Goal: Task Accomplishment & Management: Manage account settings

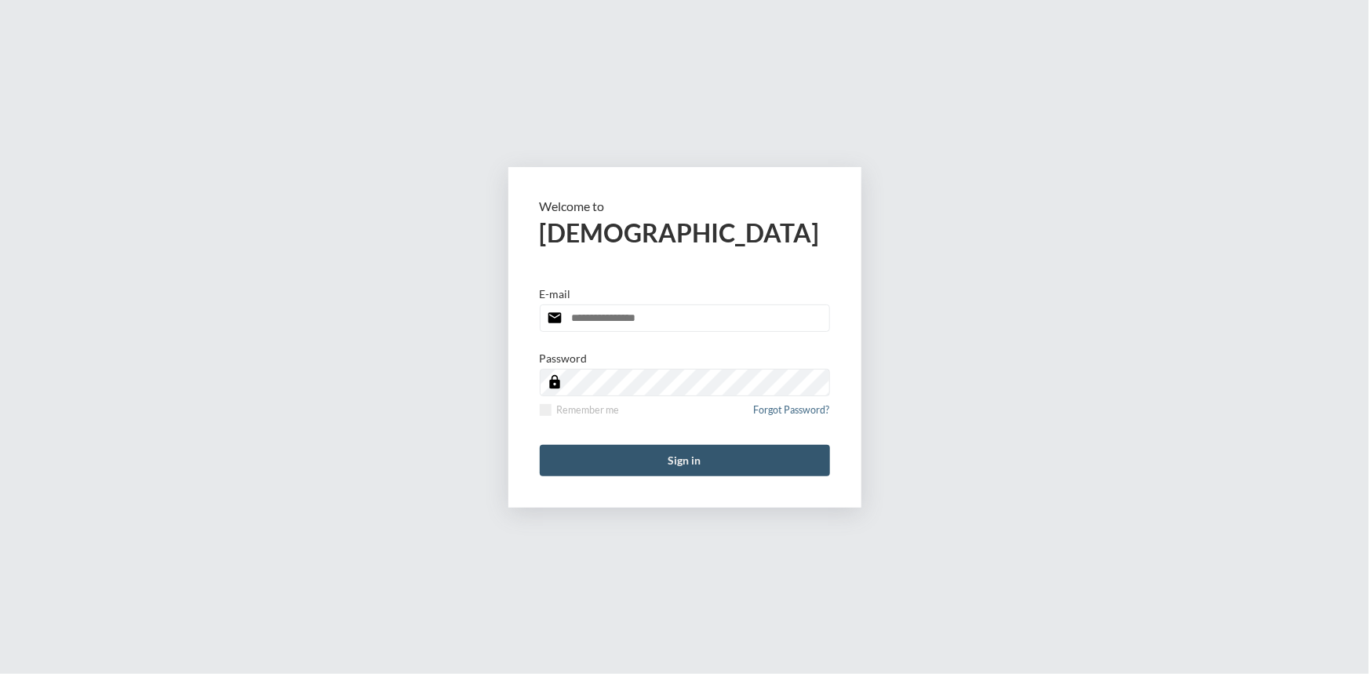
type input "**********"
click at [689, 463] on button "Sign in" at bounding box center [685, 460] width 290 height 31
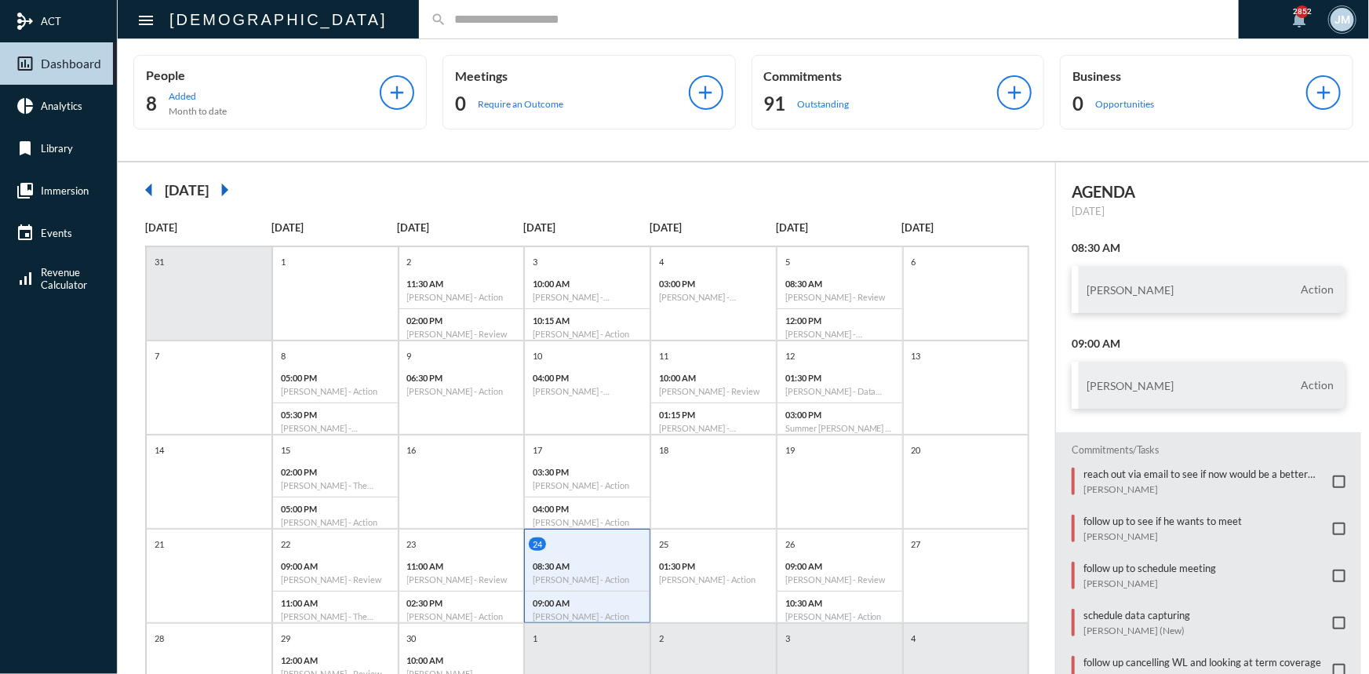
click at [446, 13] on input "text" at bounding box center [836, 19] width 780 height 13
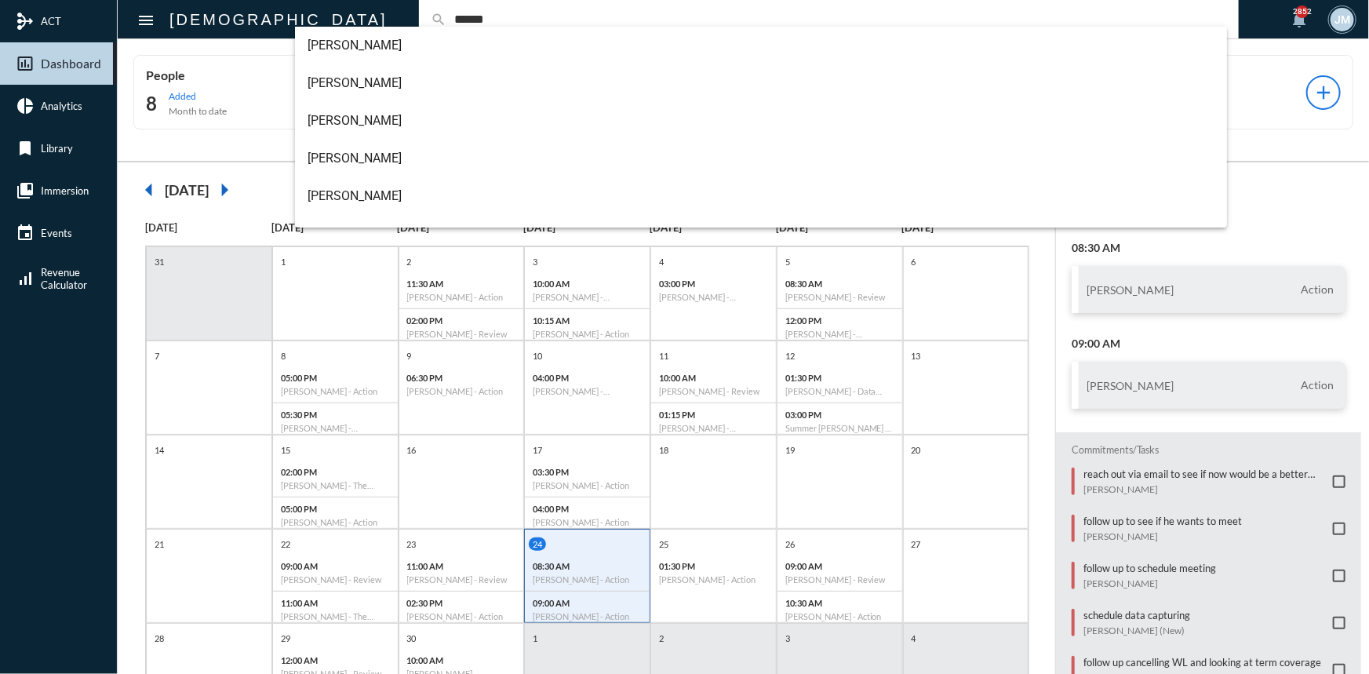
type input "******"
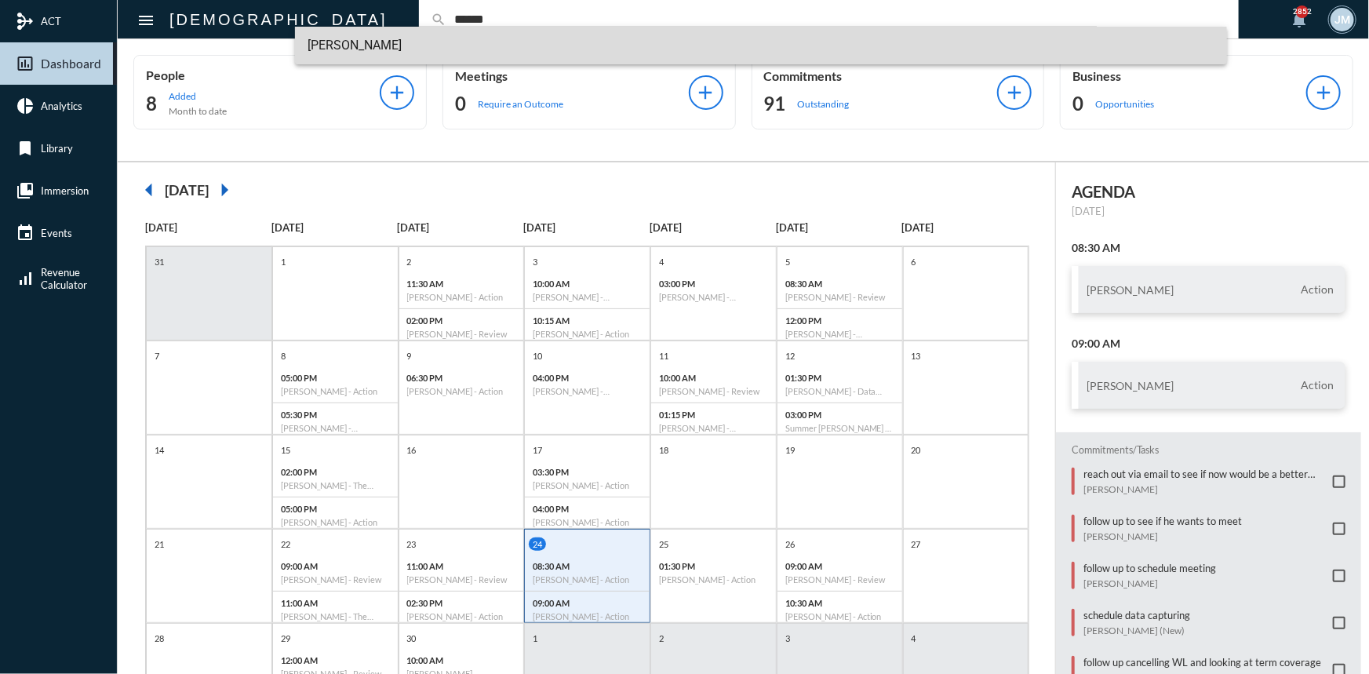
click at [365, 45] on span "[PERSON_NAME]" at bounding box center [760, 46] width 907 height 38
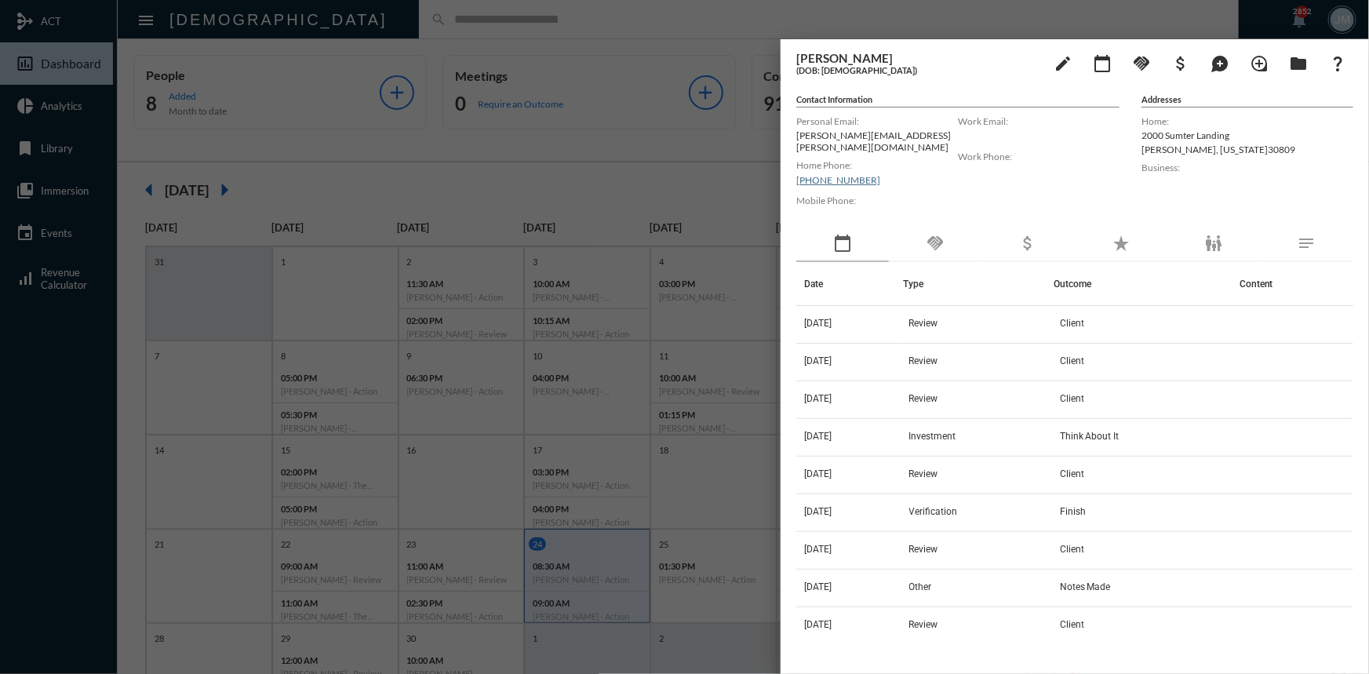
click at [617, 135] on div at bounding box center [684, 337] width 1369 height 674
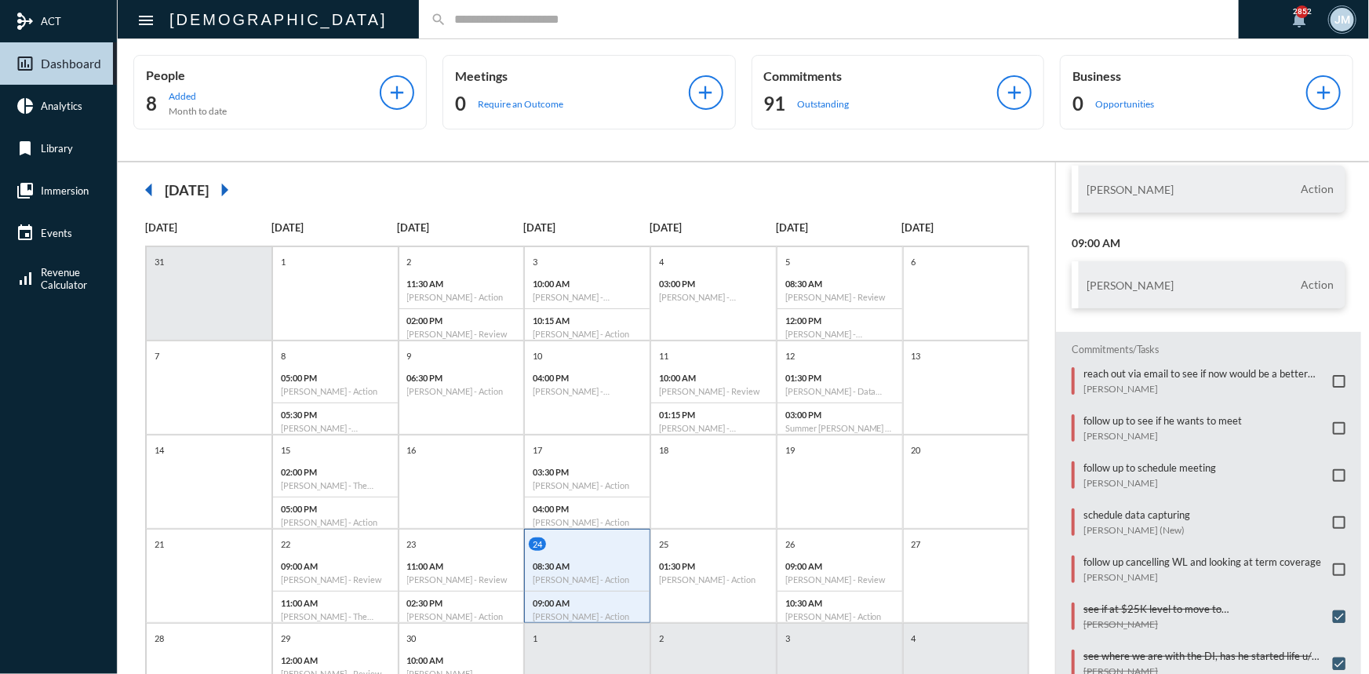
scroll to position [147, 0]
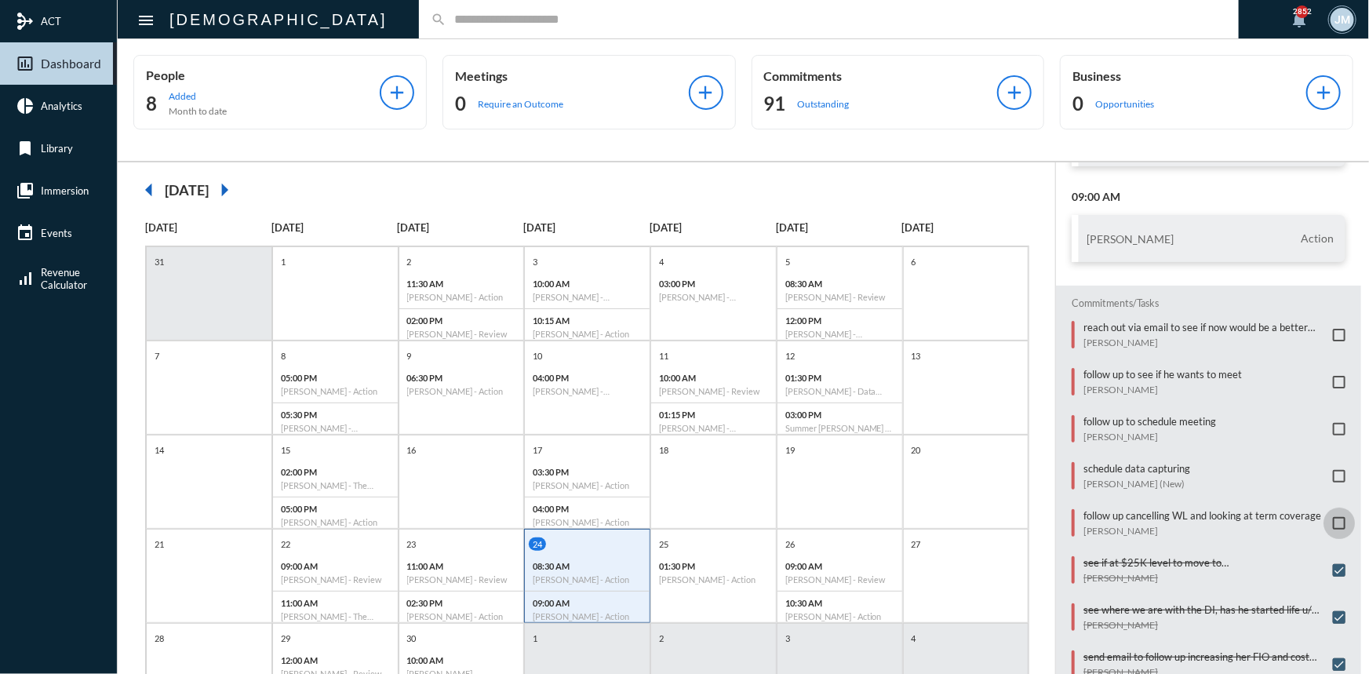
click at [1333, 517] on span at bounding box center [1339, 523] width 13 height 13
click at [1333, 424] on span at bounding box center [1339, 429] width 13 height 13
click at [733, 562] on p "01:30 PM" at bounding box center [713, 566] width 109 height 10
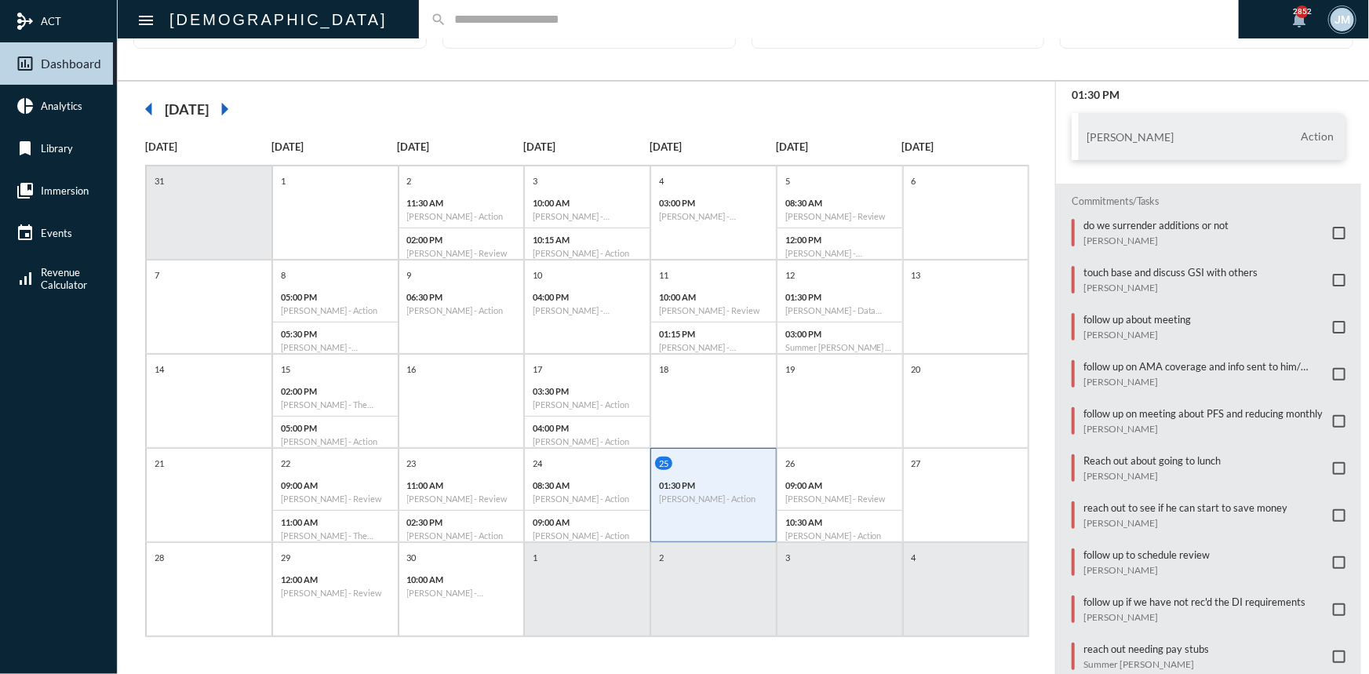
scroll to position [97, 0]
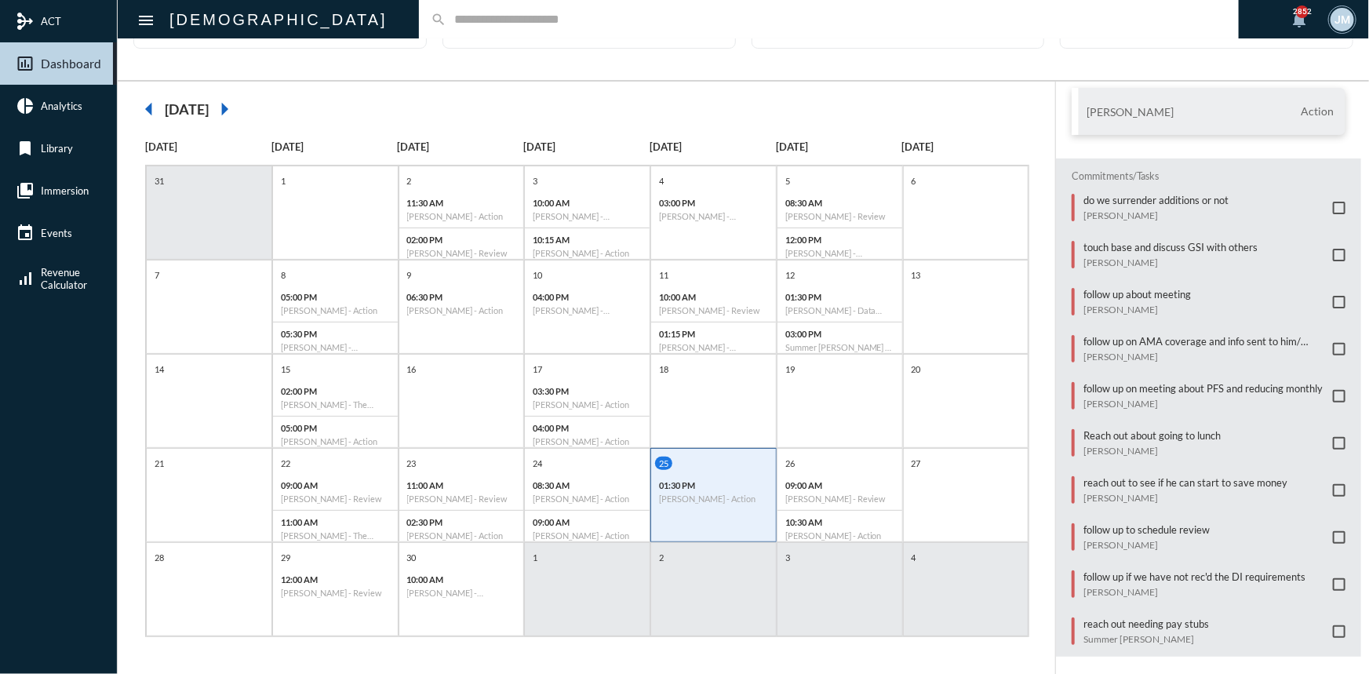
click at [240, 106] on mat-icon "arrow_right" at bounding box center [224, 108] width 31 height 31
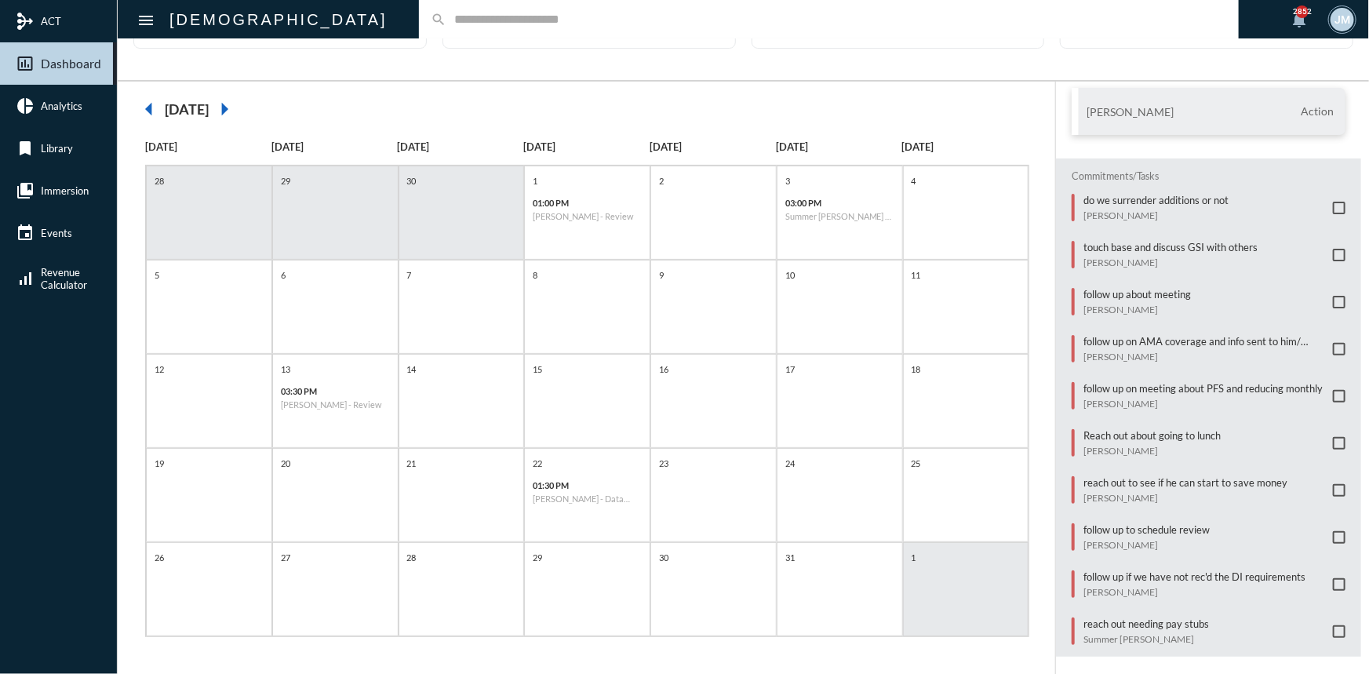
click at [157, 108] on mat-icon "arrow_left" at bounding box center [148, 108] width 31 height 31
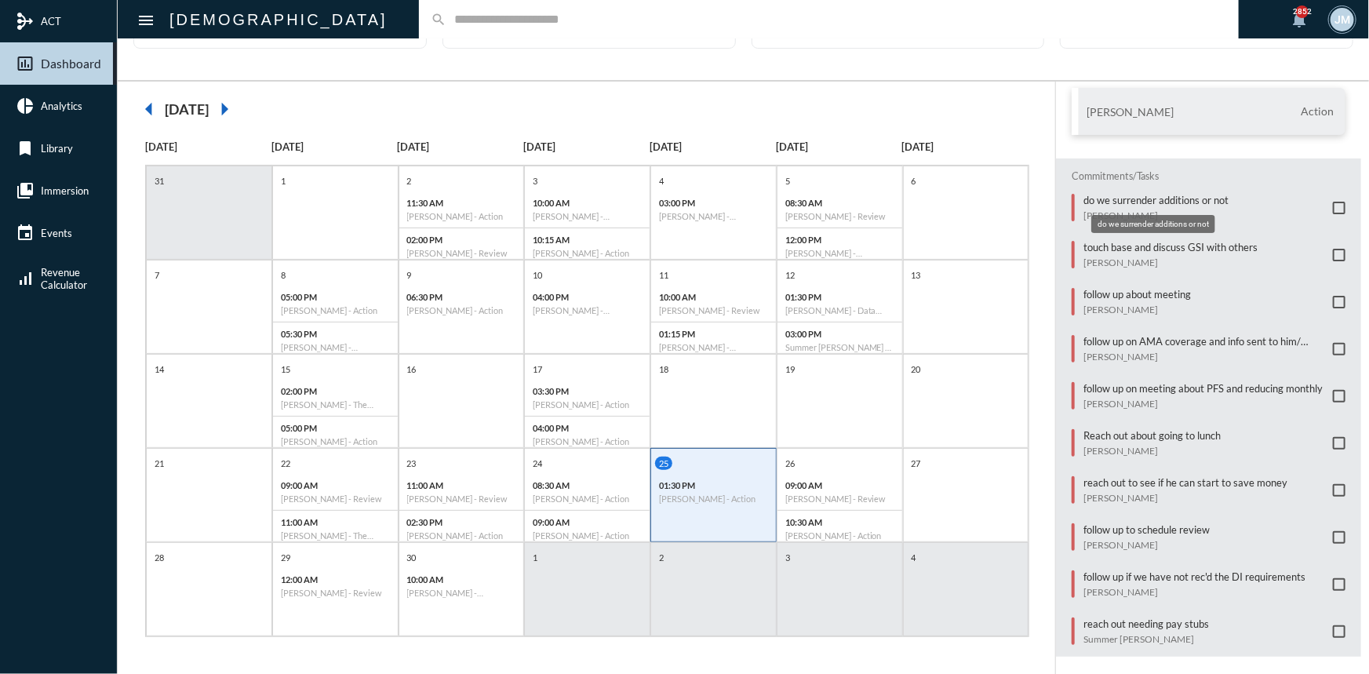
click at [1183, 196] on p "do we surrender additions or not" at bounding box center [1155, 200] width 145 height 13
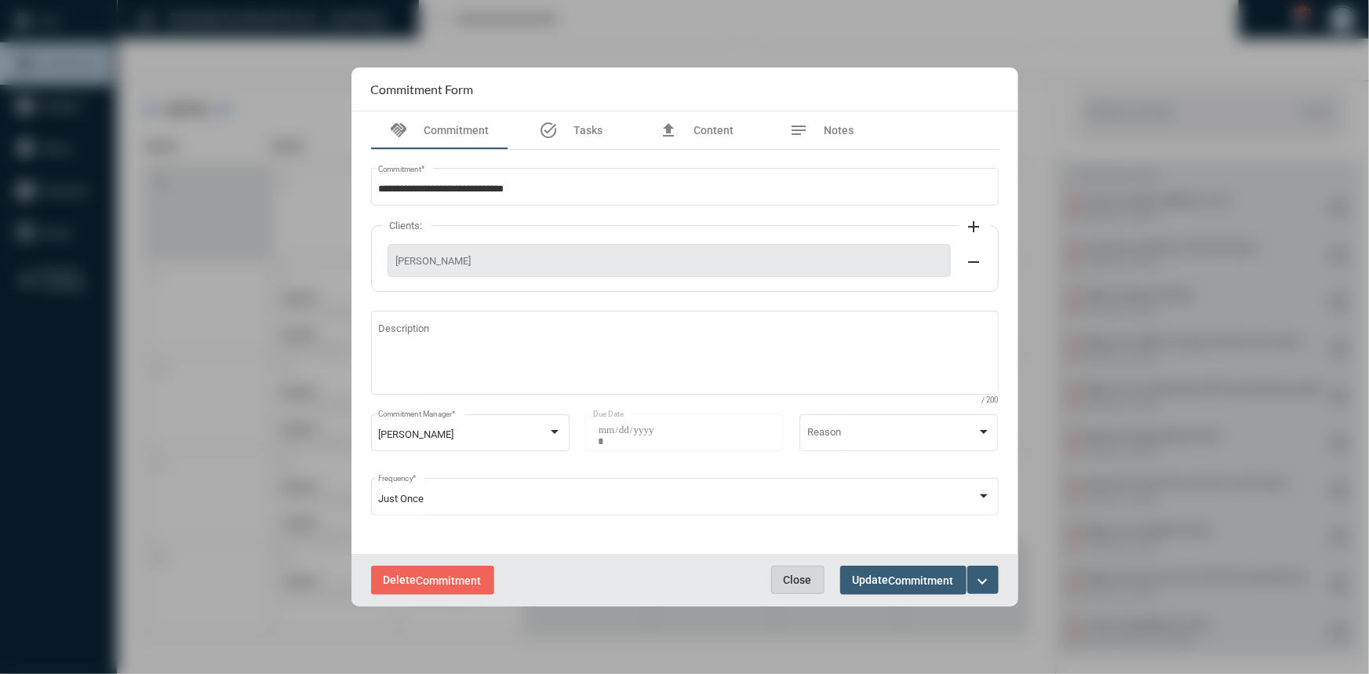
click at [779, 579] on button "Close" at bounding box center [797, 580] width 53 height 28
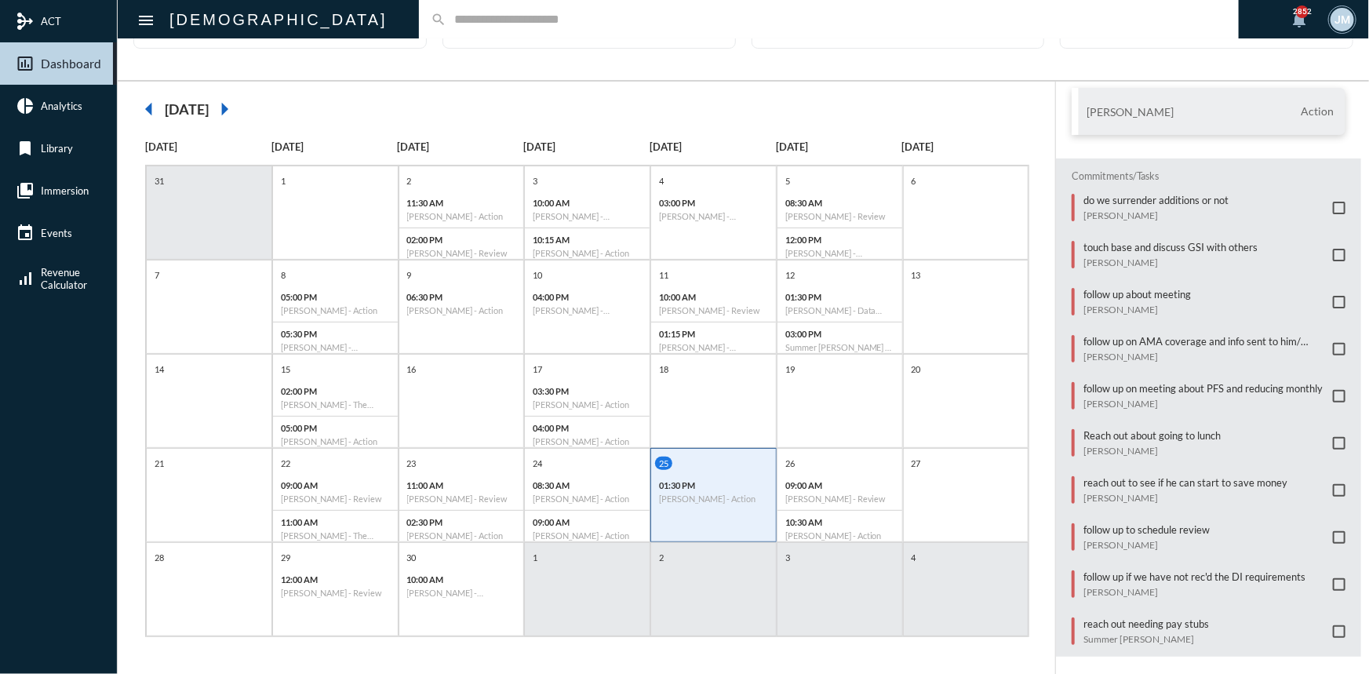
click at [479, 22] on input "text" at bounding box center [836, 19] width 780 height 13
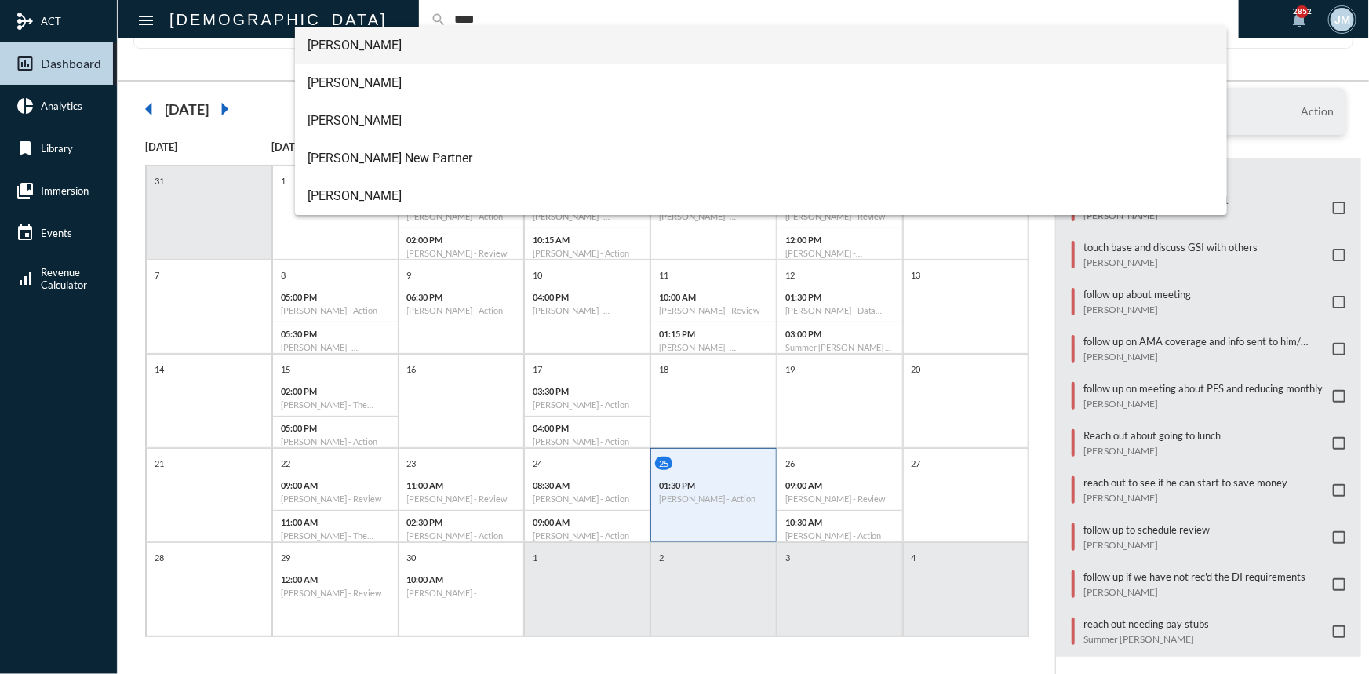
type input "****"
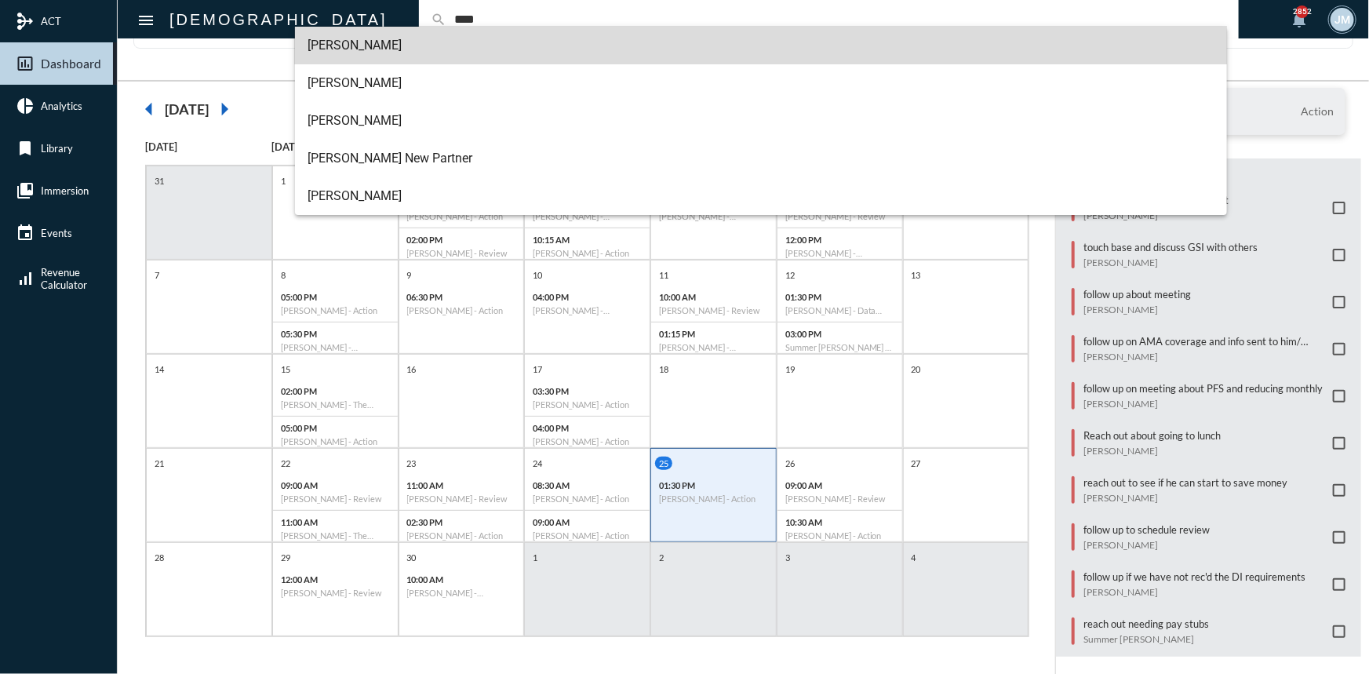
click at [354, 40] on span "[PERSON_NAME]" at bounding box center [760, 46] width 907 height 38
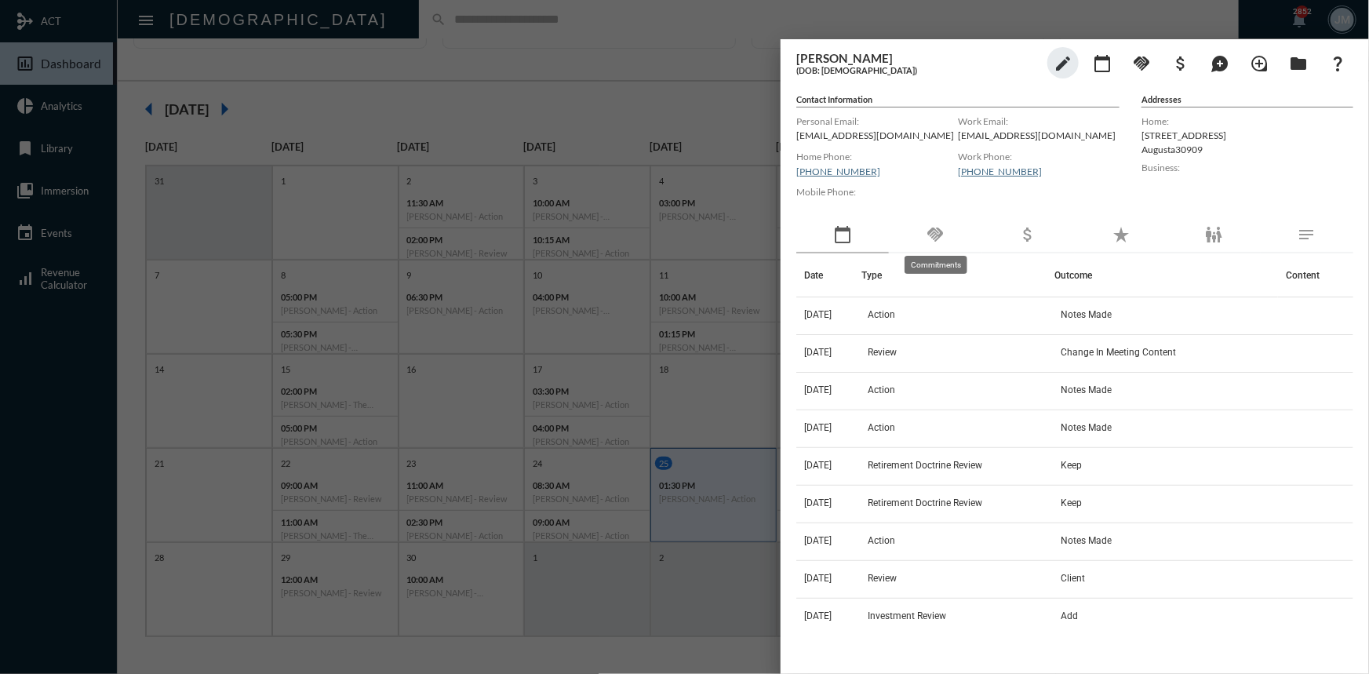
click at [930, 231] on mat-icon "handshake" at bounding box center [935, 234] width 19 height 19
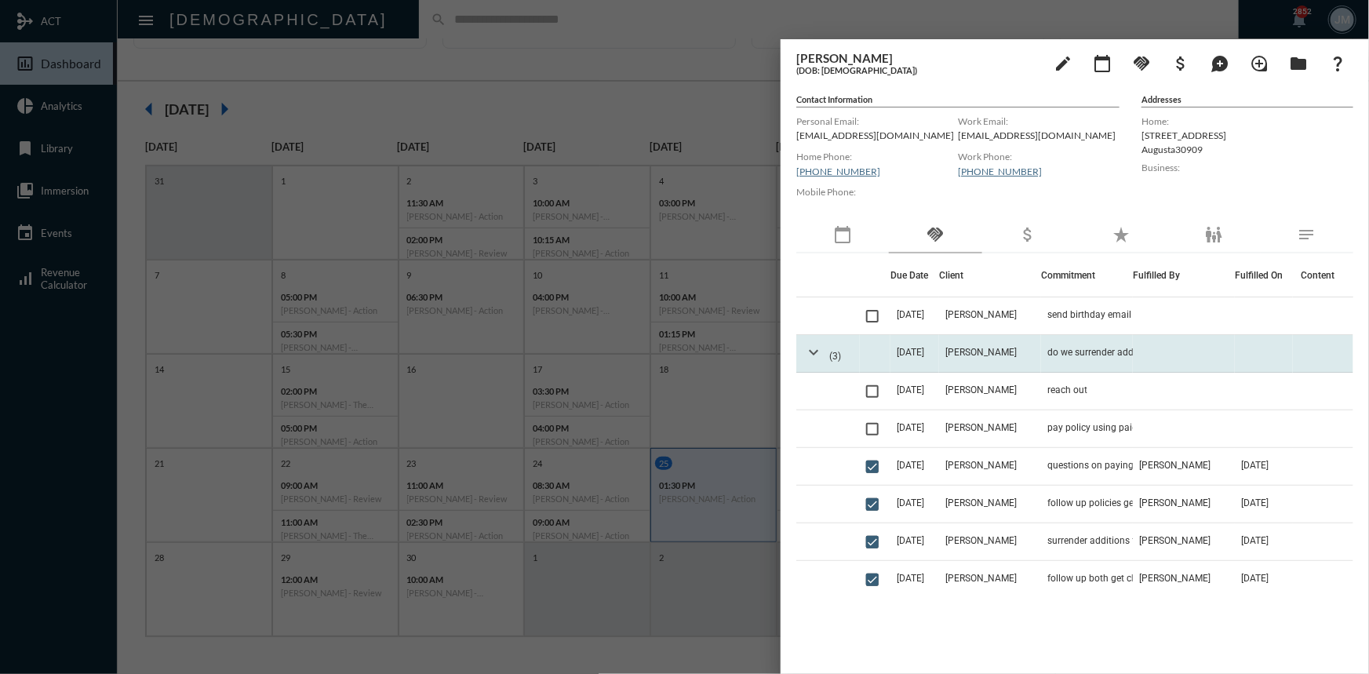
click at [814, 347] on mat-icon "expand_more" at bounding box center [813, 352] width 19 height 19
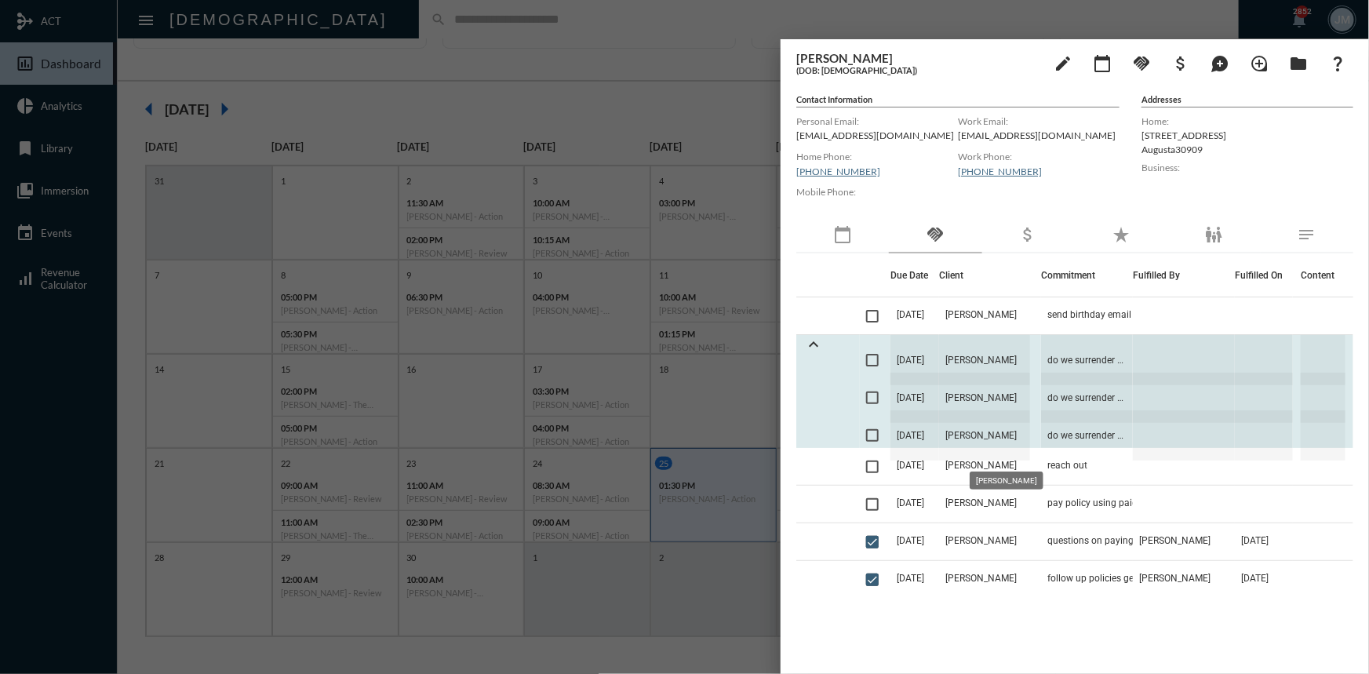
click at [981, 435] on span "[PERSON_NAME]" at bounding box center [984, 435] width 91 height 50
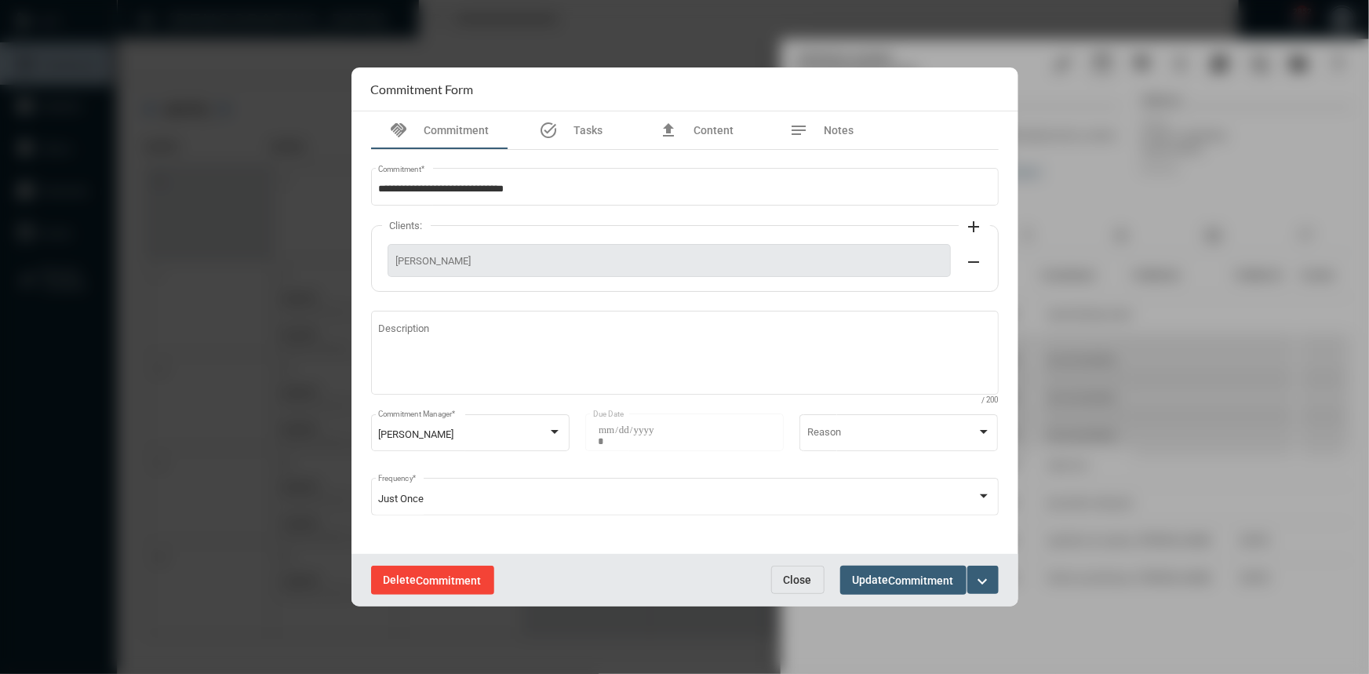
click at [418, 573] on span "Delete Commitment" at bounding box center [433, 579] width 98 height 13
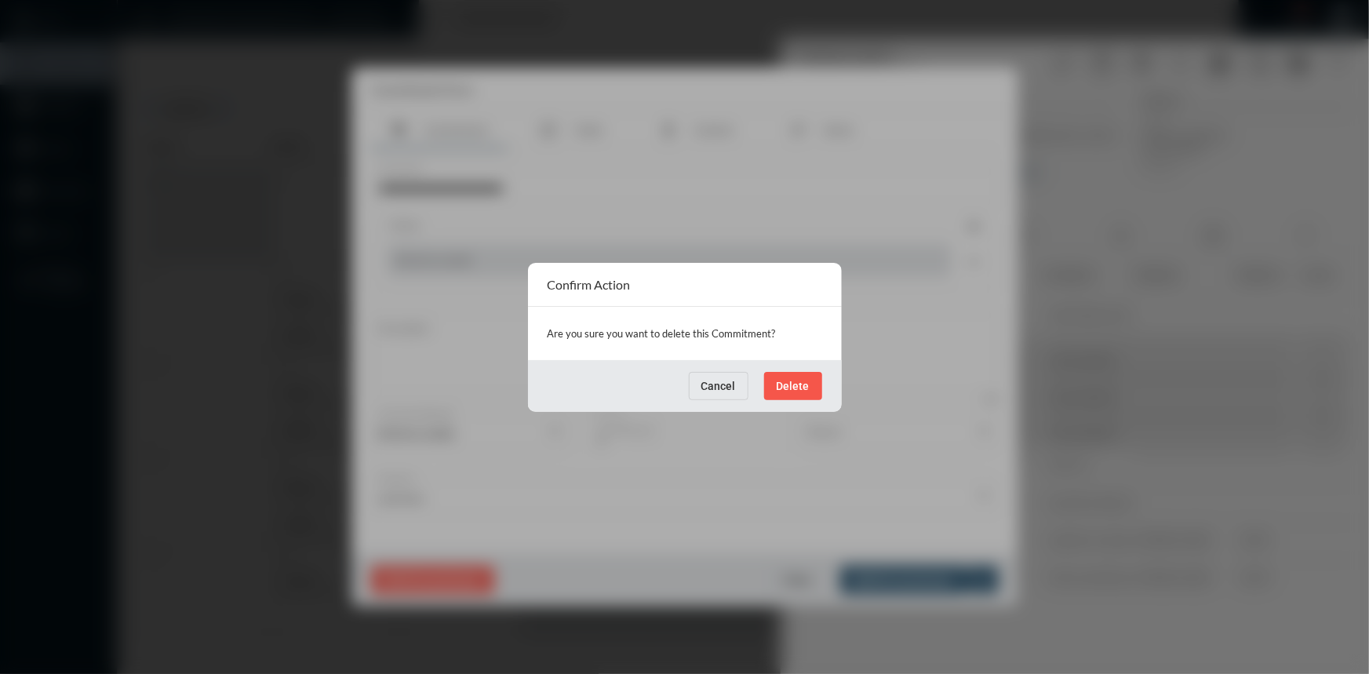
click at [788, 389] on span "Delete" at bounding box center [793, 386] width 33 height 13
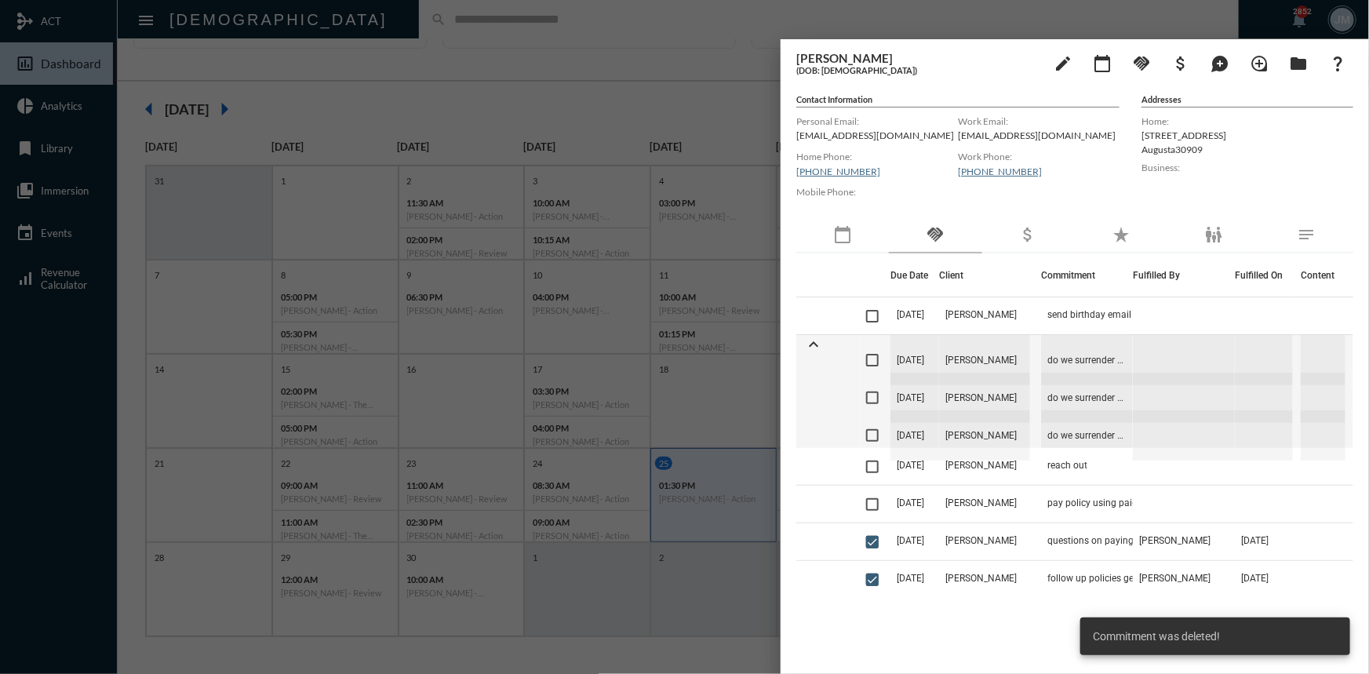
scroll to position [51, 0]
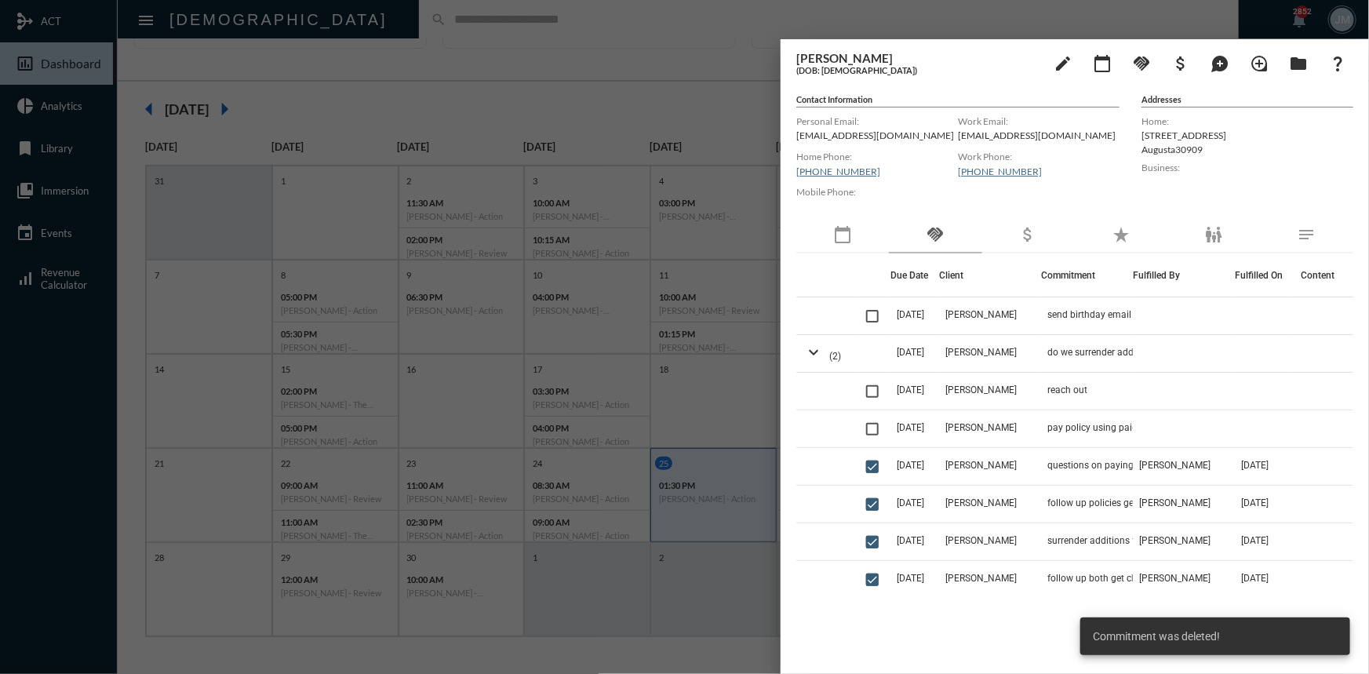
click at [613, 105] on div at bounding box center [684, 337] width 1369 height 674
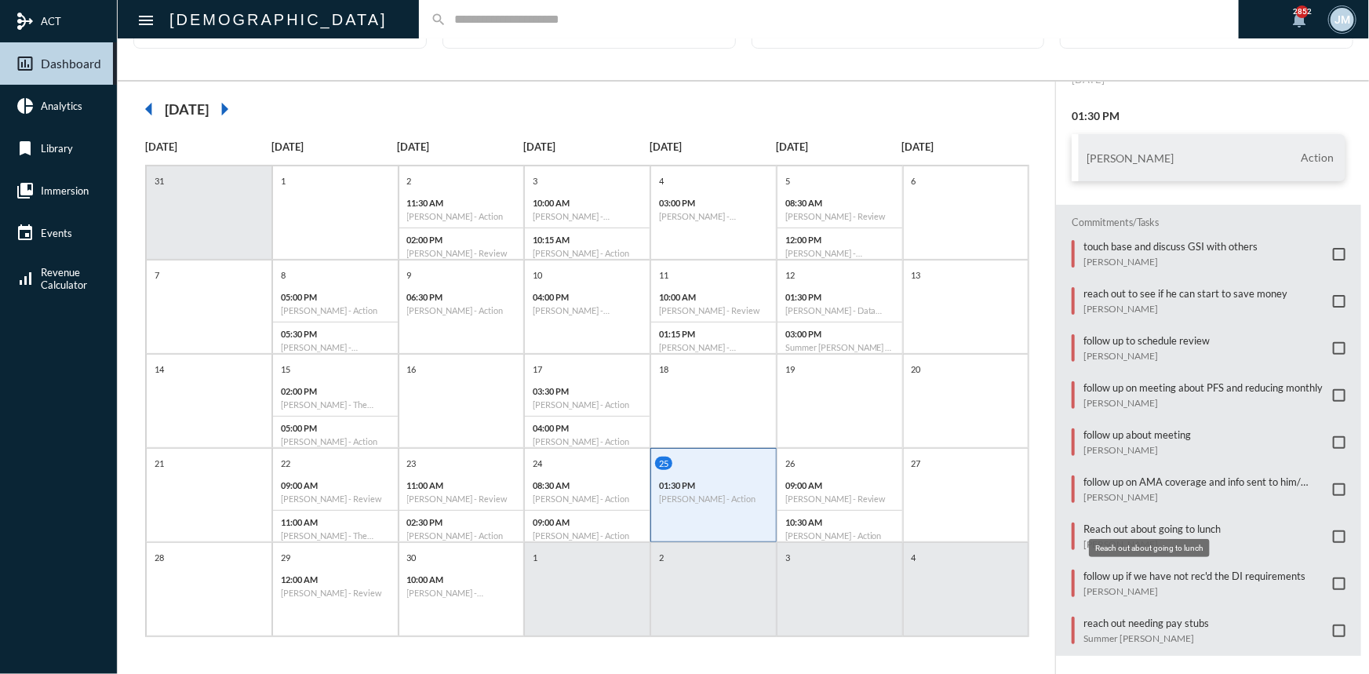
click at [1086, 522] on p "Reach out about going to lunch" at bounding box center [1151, 528] width 137 height 13
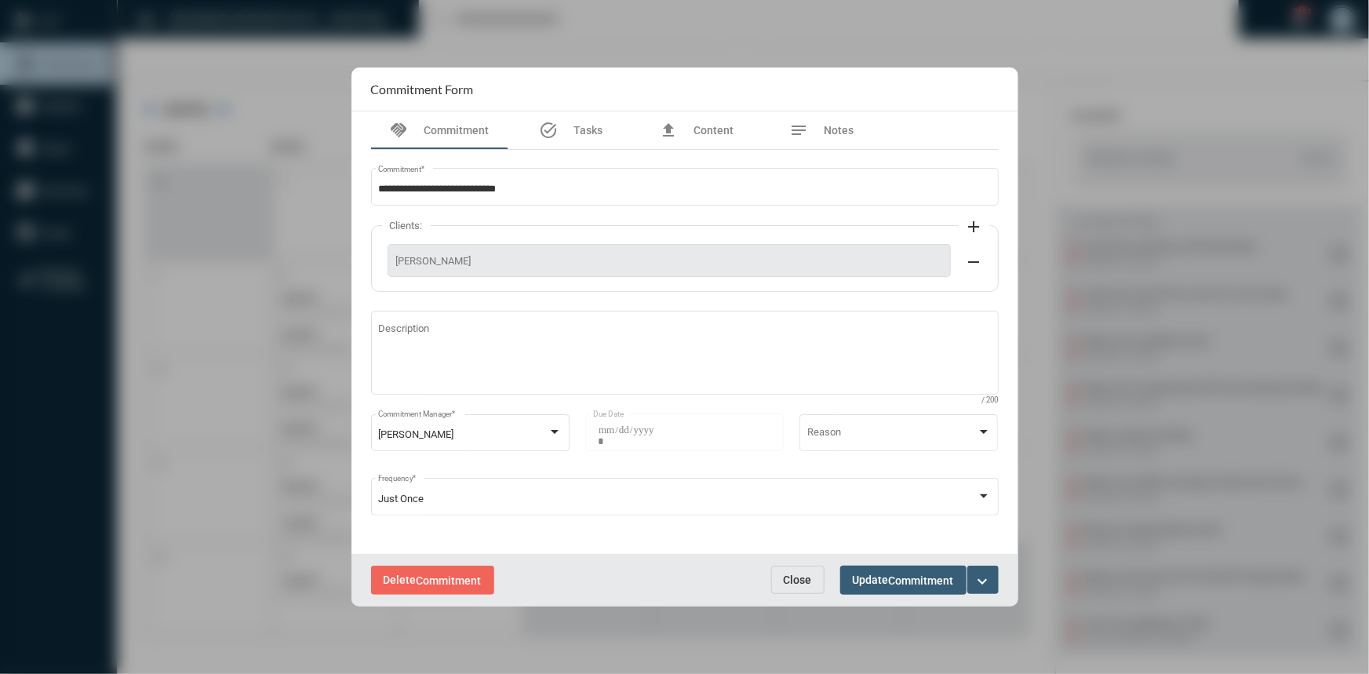
click at [986, 573] on mat-icon "expand_more" at bounding box center [982, 581] width 19 height 19
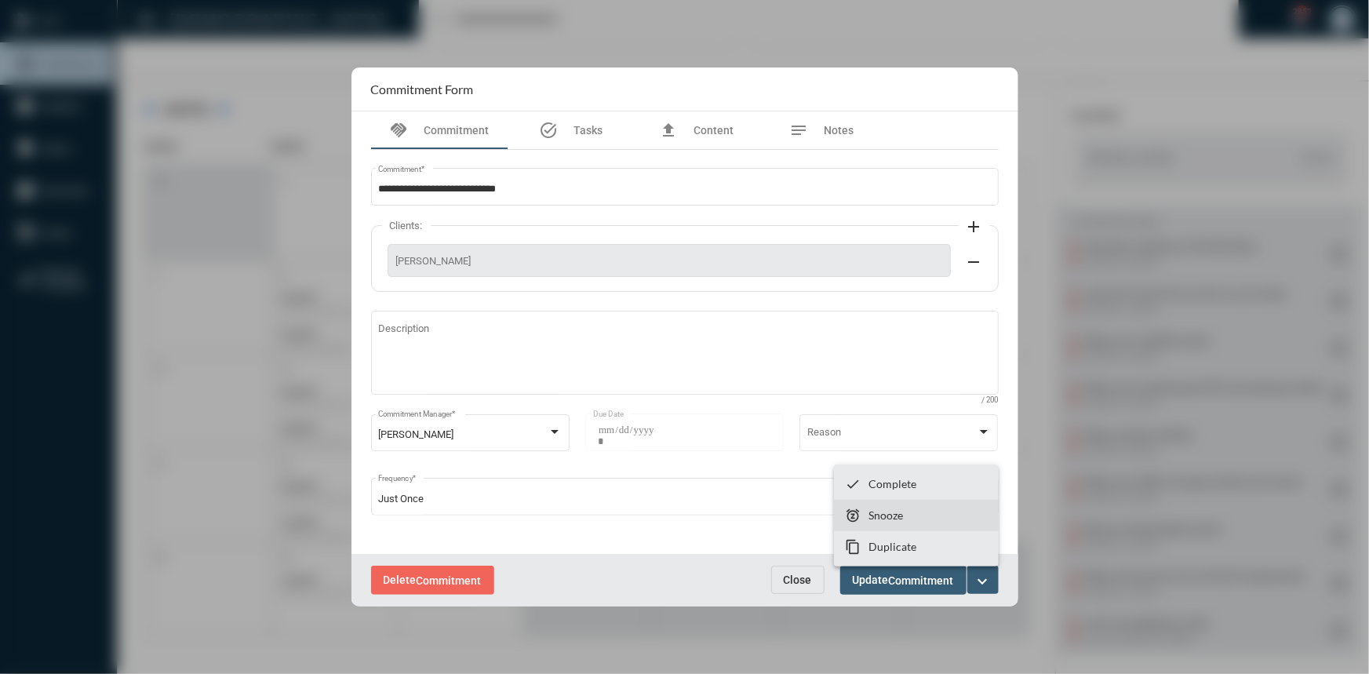
click at [926, 522] on section "snooze Snooze" at bounding box center [916, 515] width 165 height 31
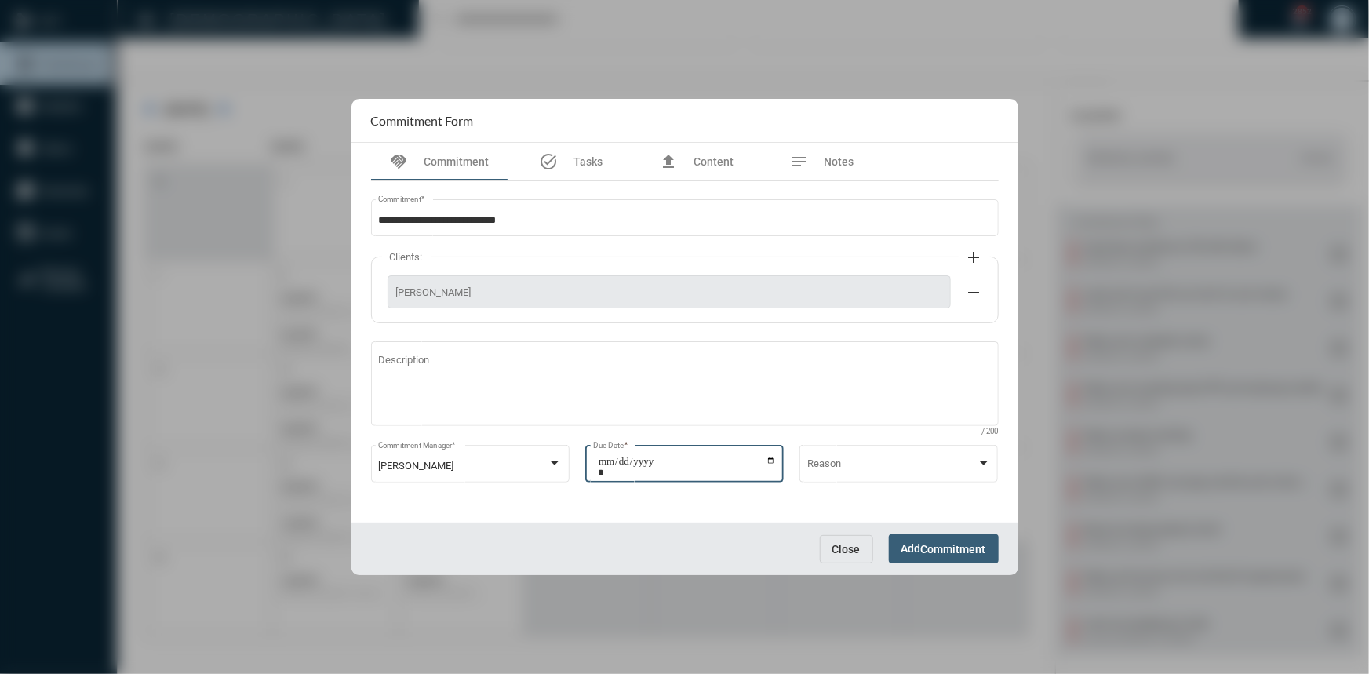
drag, startPoint x: 768, startPoint y: 463, endPoint x: 776, endPoint y: 457, distance: 10.0
click at [770, 463] on input "**********" at bounding box center [687, 467] width 178 height 22
type input "**********"
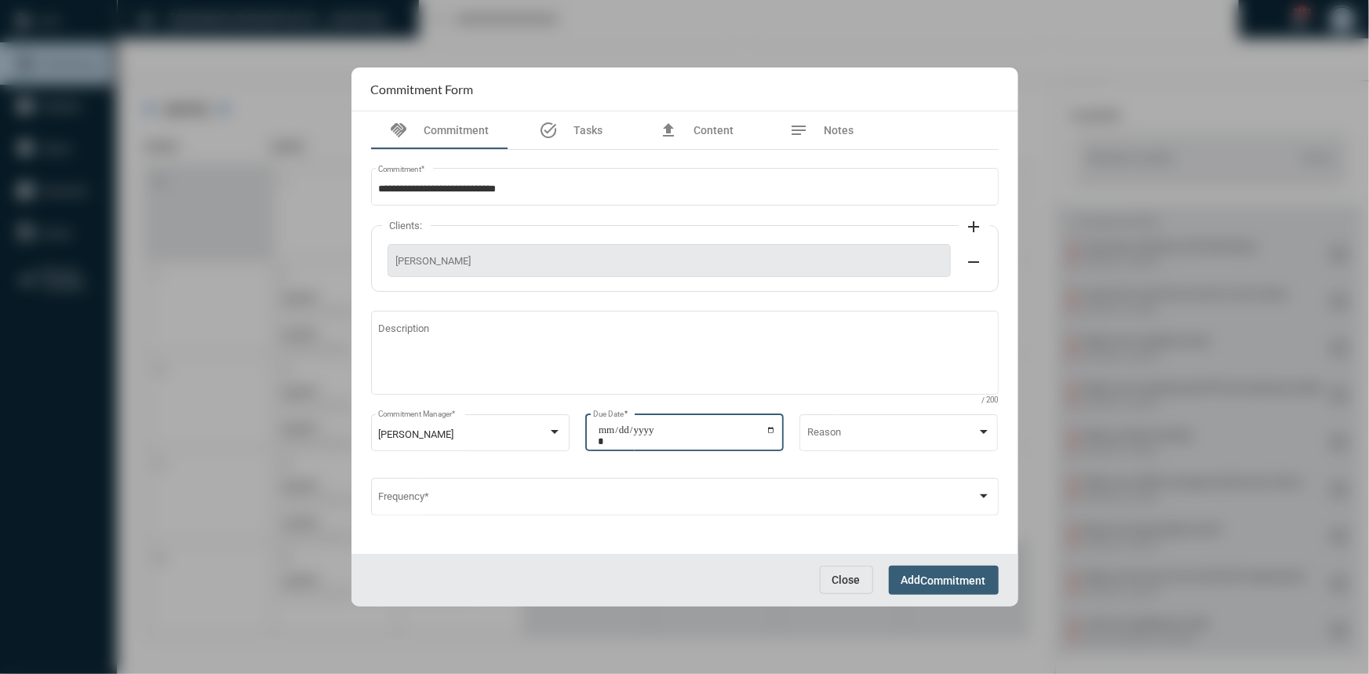
click at [949, 576] on span "Commitment" at bounding box center [953, 580] width 65 height 13
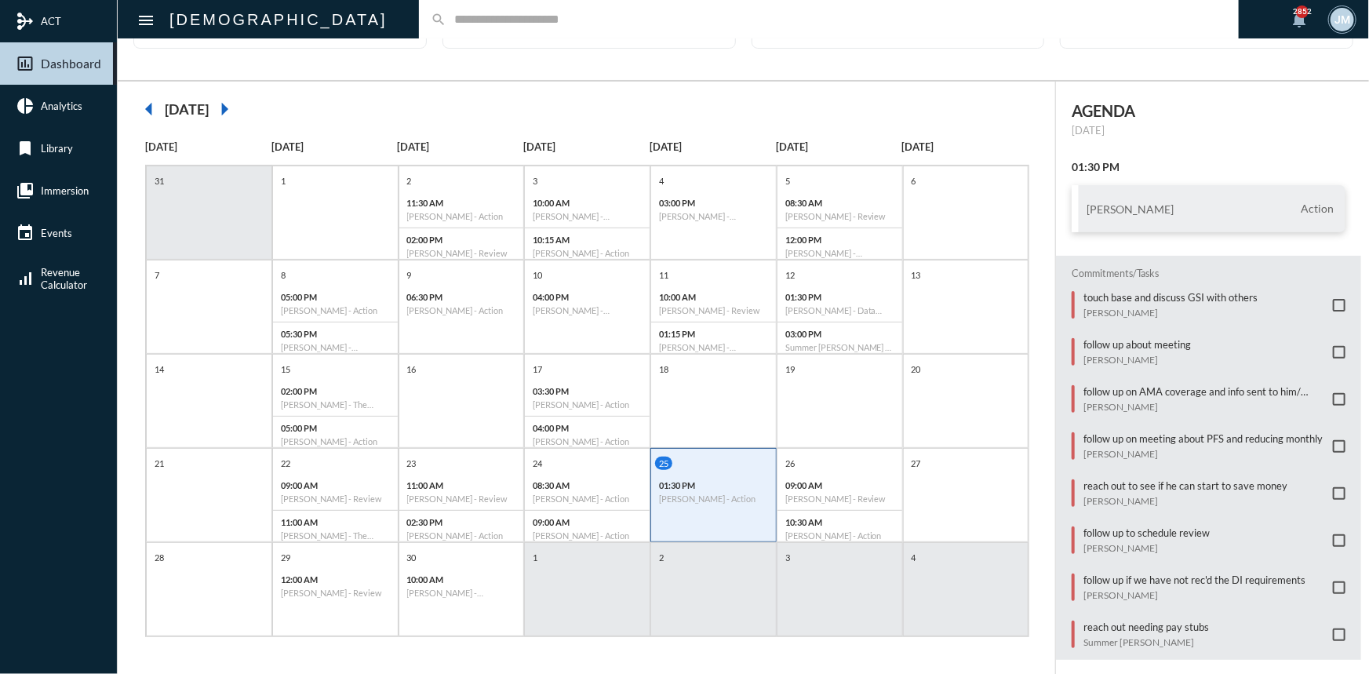
scroll to position [5, 0]
click at [1333, 624] on span at bounding box center [1339, 630] width 13 height 13
click at [884, 481] on p "09:00 AM" at bounding box center [839, 485] width 109 height 10
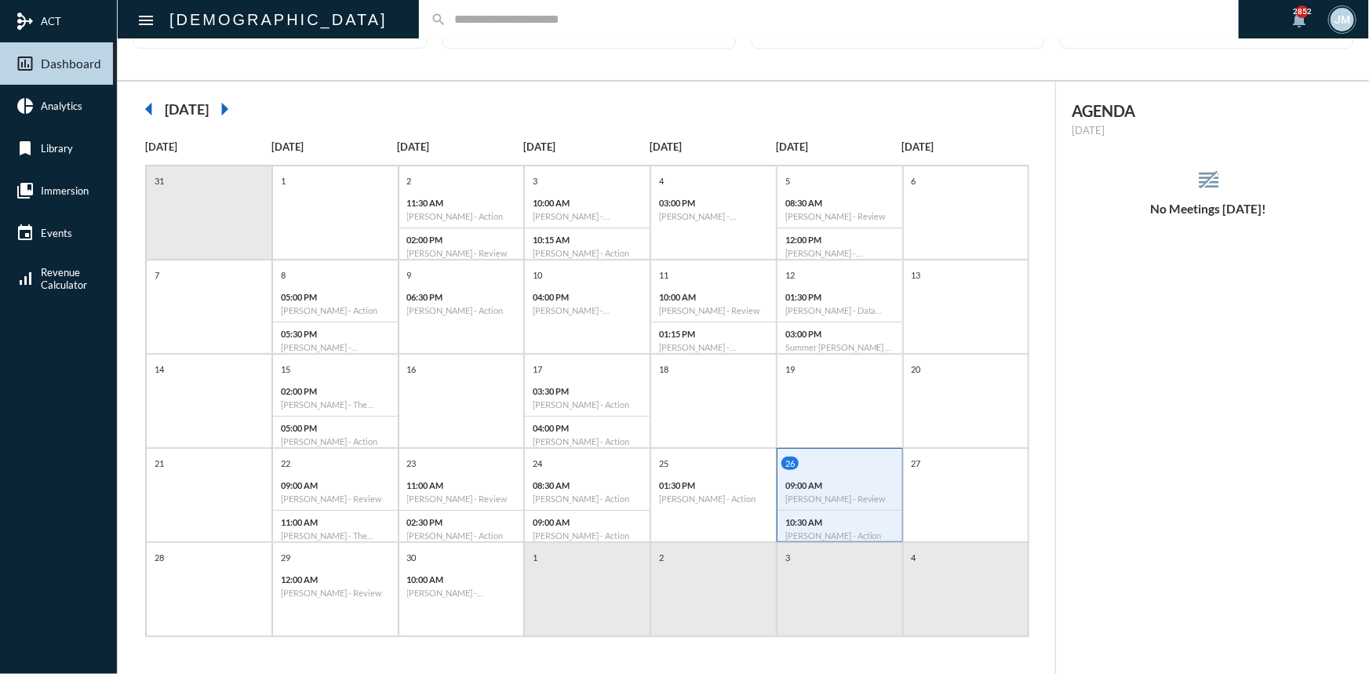
scroll to position [0, 0]
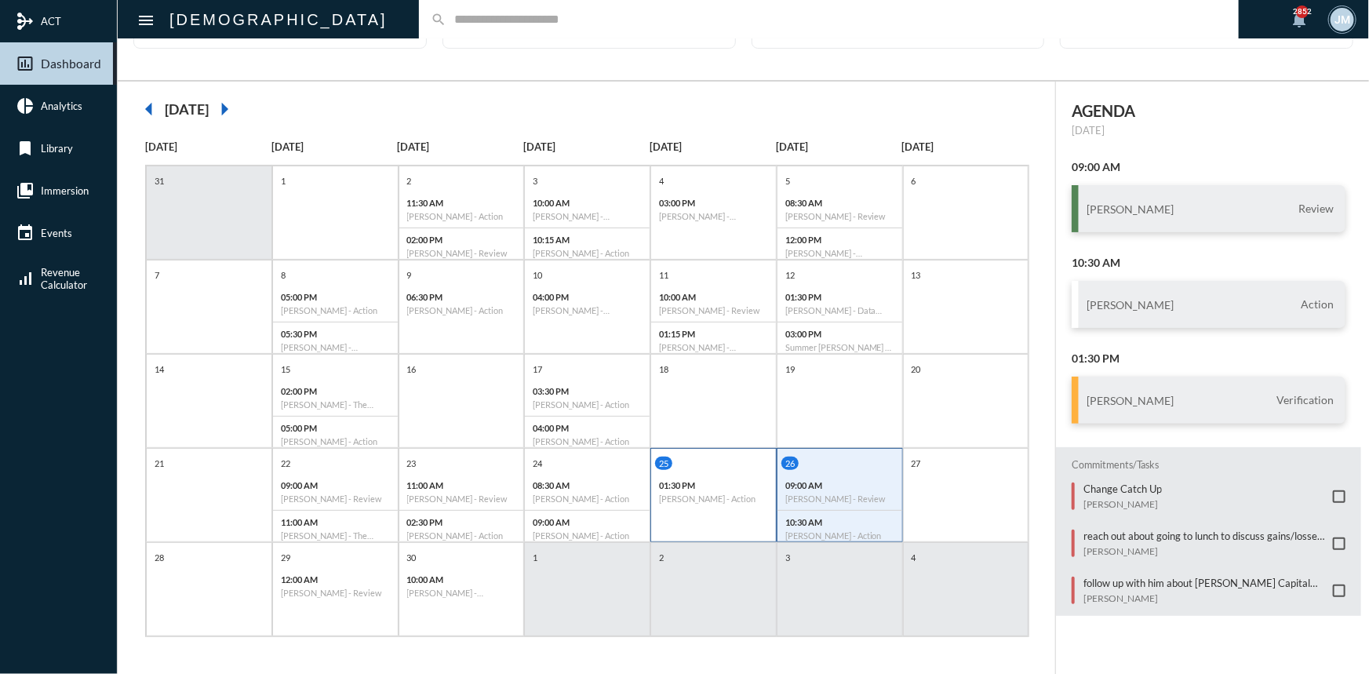
click at [744, 482] on p "01:30 PM" at bounding box center [713, 485] width 109 height 10
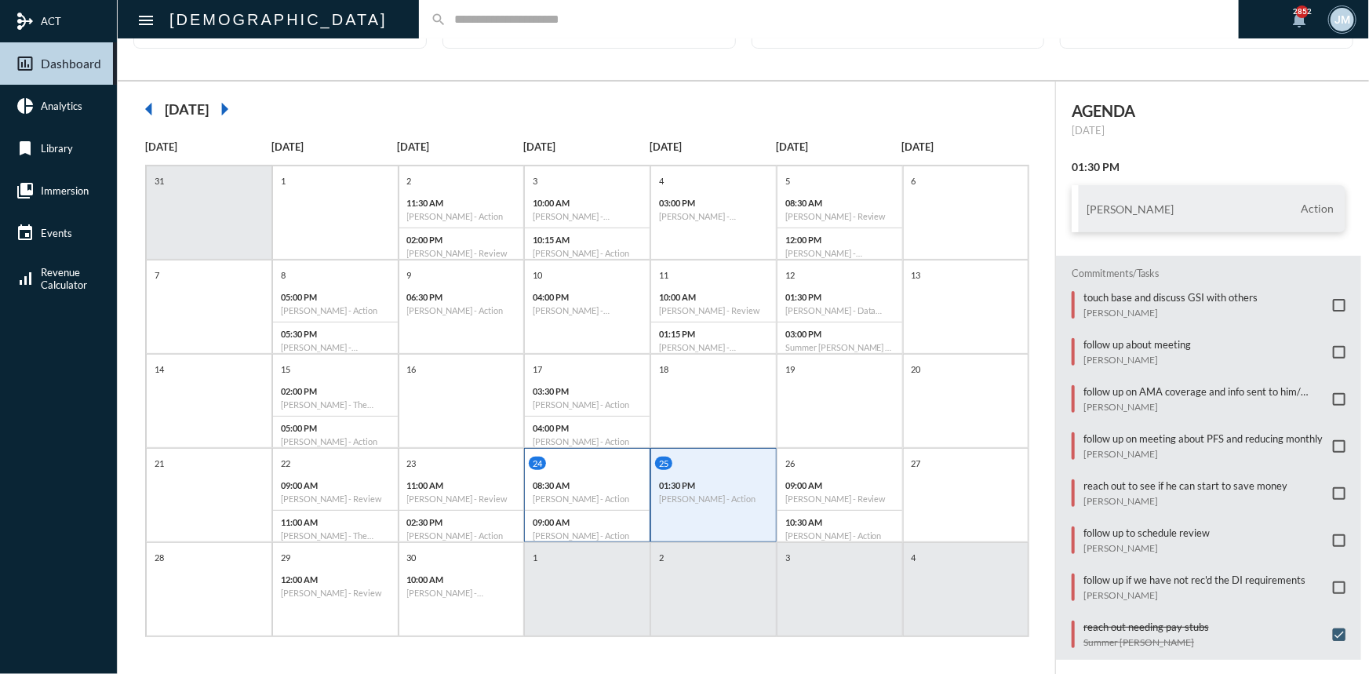
click at [608, 480] on p "08:30 AM" at bounding box center [587, 485] width 109 height 10
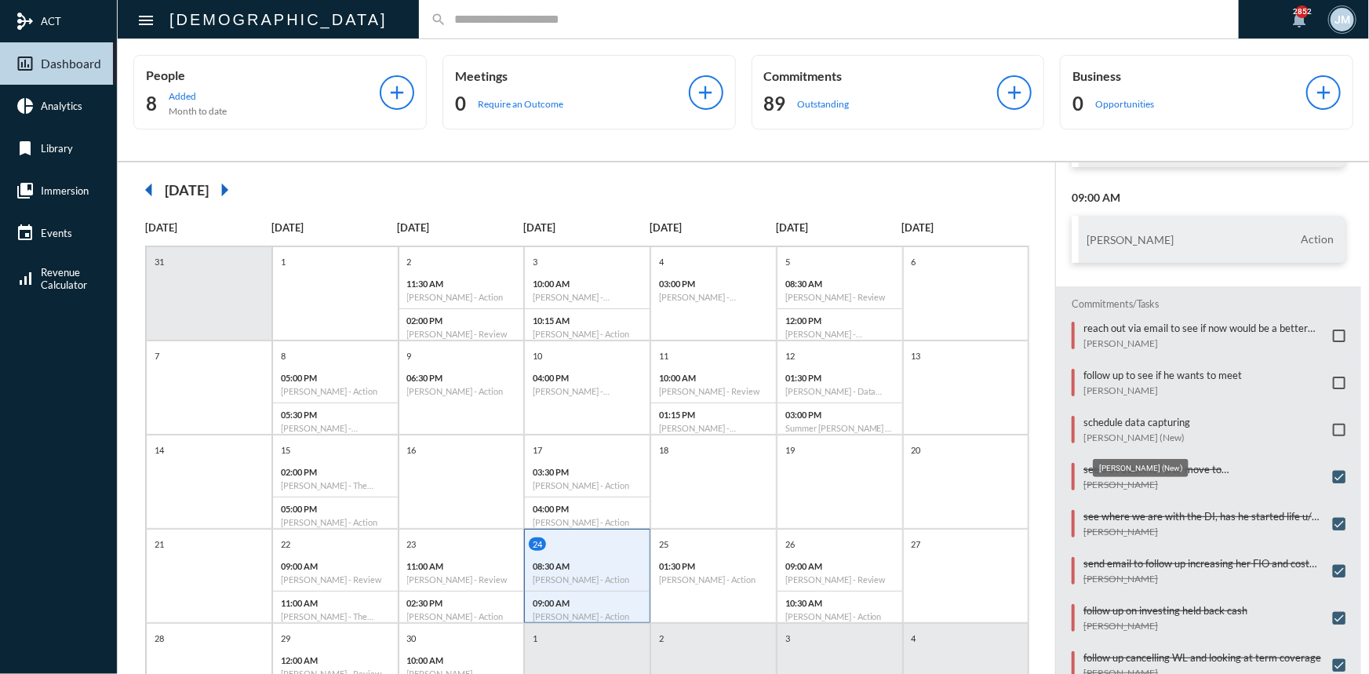
scroll to position [147, 0]
click at [142, 187] on mat-icon "arrow_left" at bounding box center [148, 189] width 31 height 31
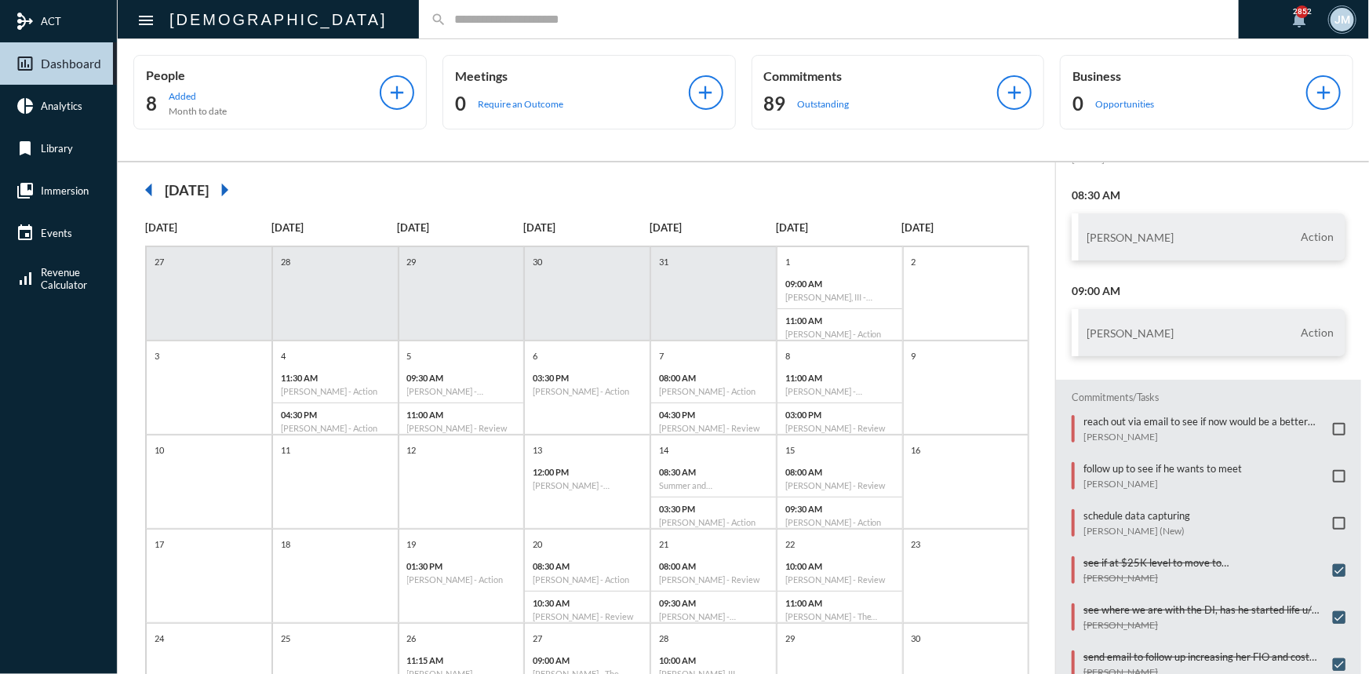
click at [142, 187] on mat-icon "arrow_left" at bounding box center [148, 189] width 31 height 31
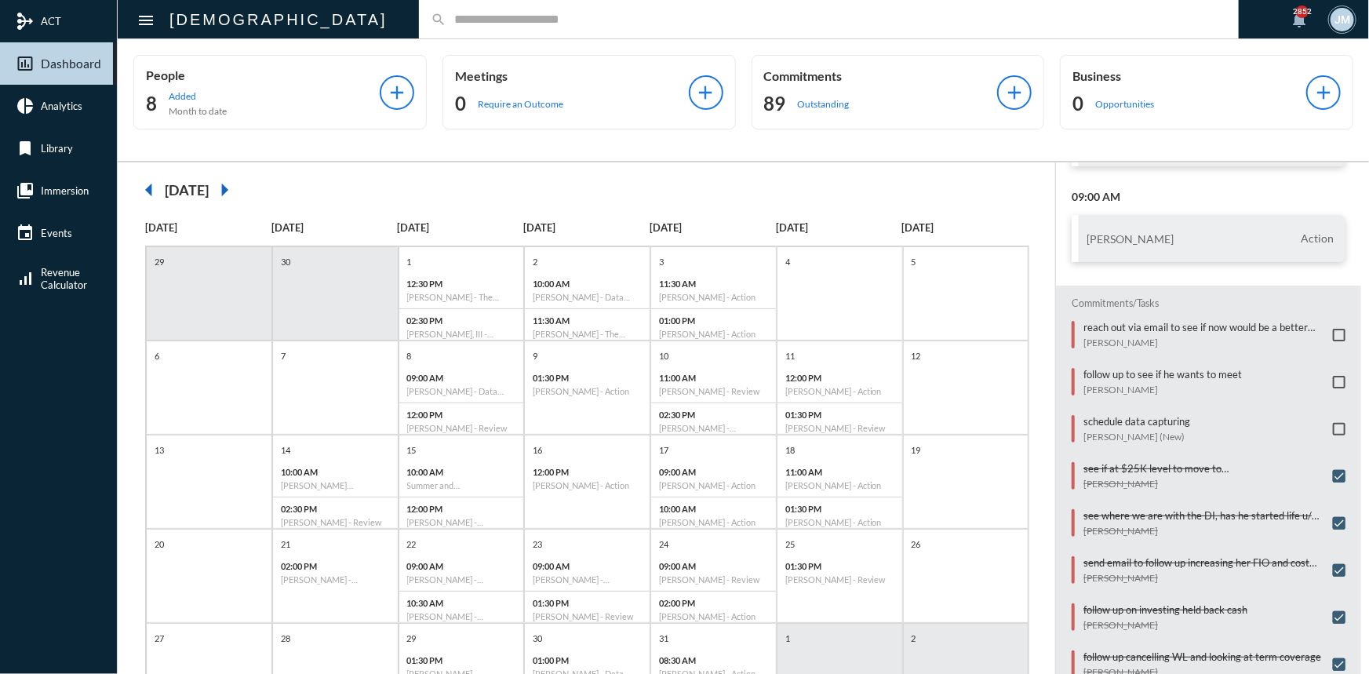
click at [142, 187] on mat-icon "arrow_left" at bounding box center [148, 189] width 31 height 31
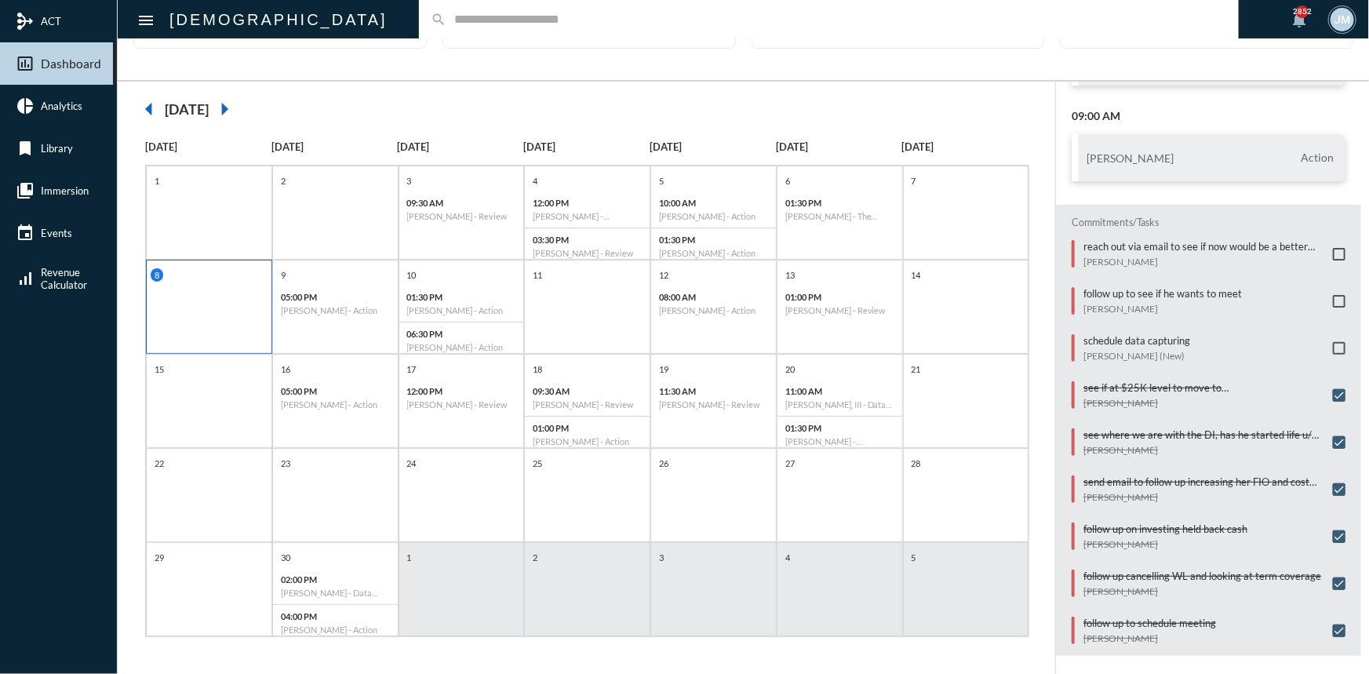
scroll to position [9, 0]
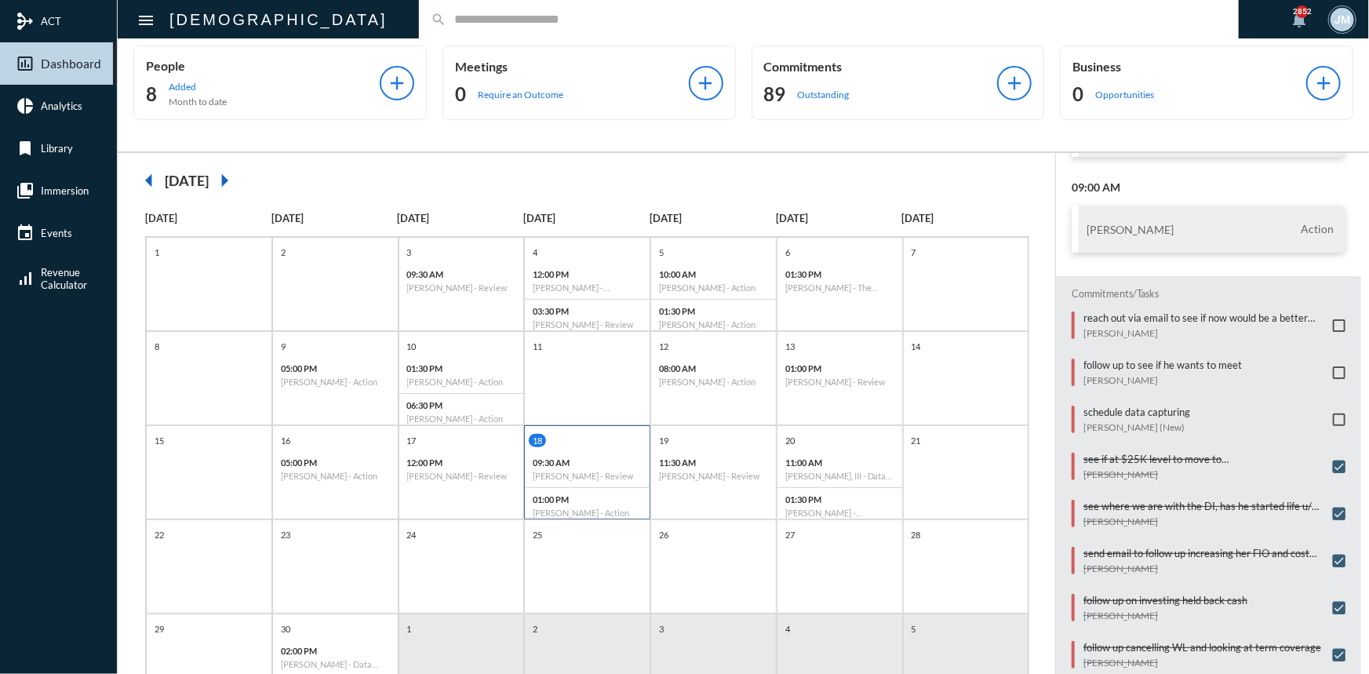
click at [599, 438] on div "18" at bounding box center [589, 440] width 121 height 13
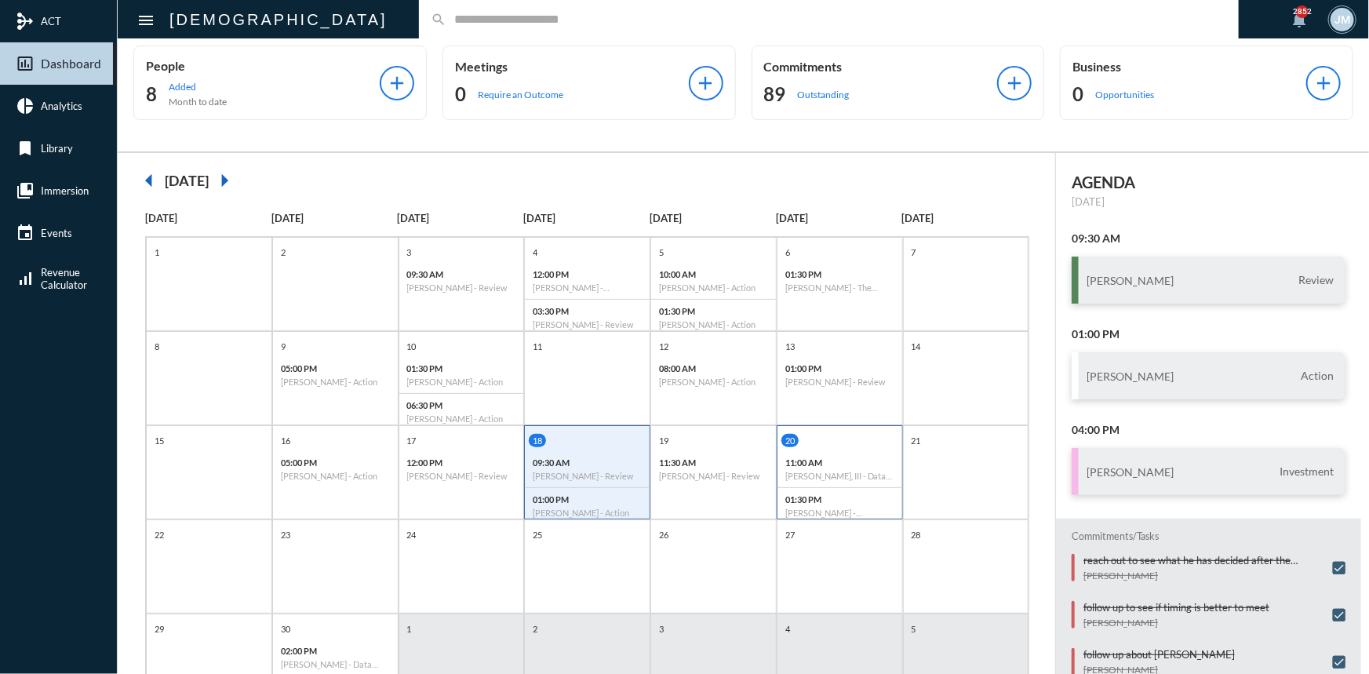
click at [843, 430] on div "20 11:00 AM [PERSON_NAME], III - Data Capturing 01:30 PM [PERSON_NAME] - Invest…" at bounding box center [840, 472] width 126 height 94
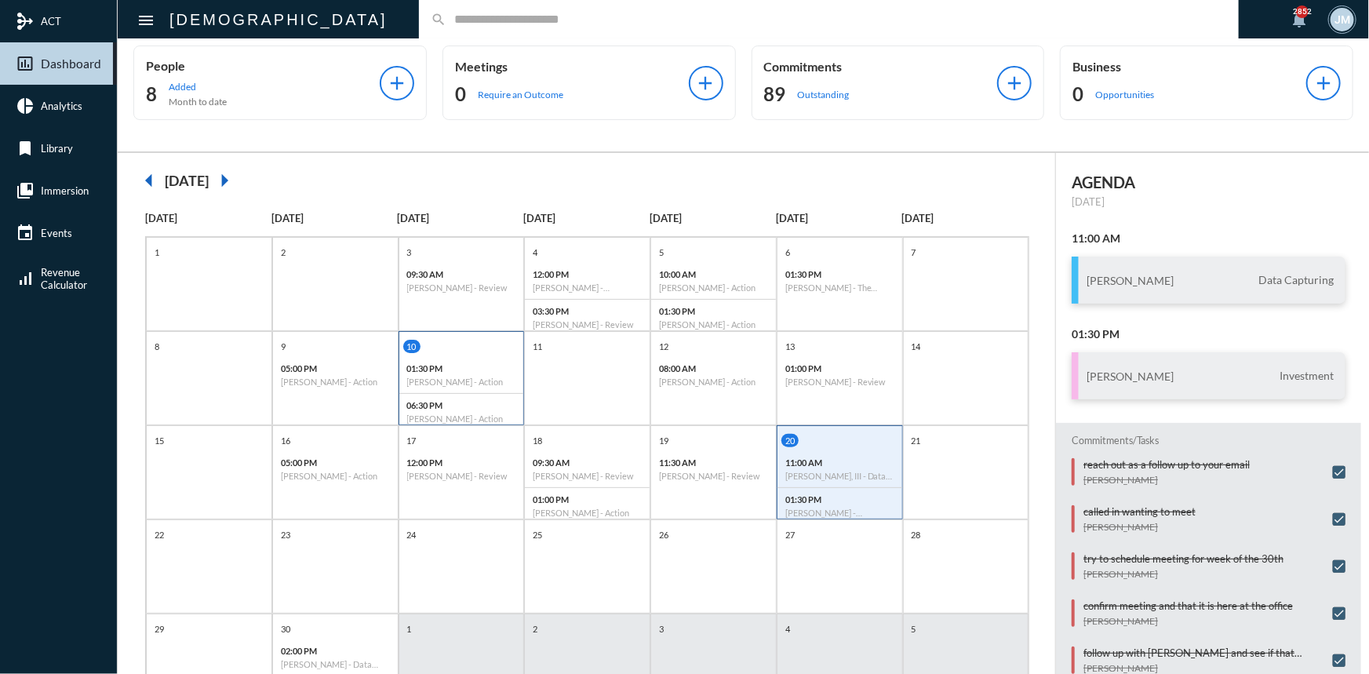
click at [497, 351] on div "10 01:30 PM [PERSON_NAME] - Action 06:30 PM [PERSON_NAME] - Action" at bounding box center [461, 385] width 125 height 90
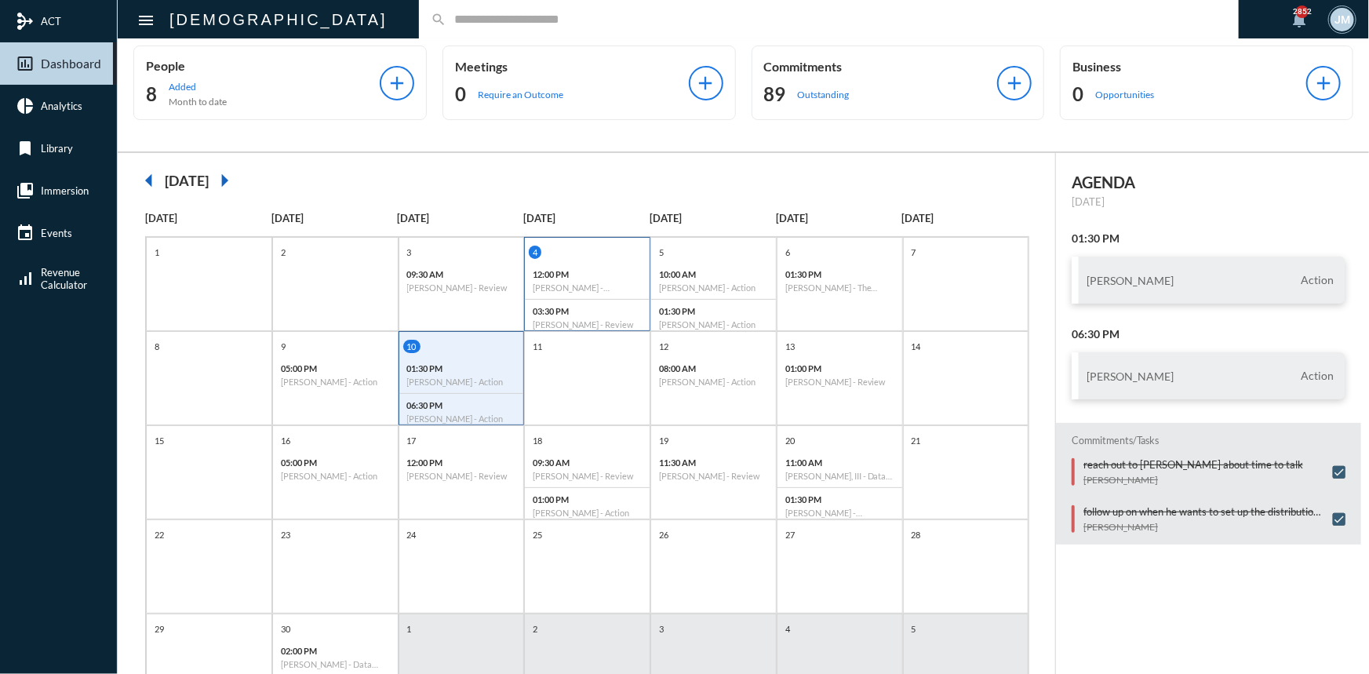
click at [602, 238] on div "4 12:00 PM [PERSON_NAME] - Relationship 03:30 PM [PERSON_NAME] - Review" at bounding box center [587, 284] width 126 height 94
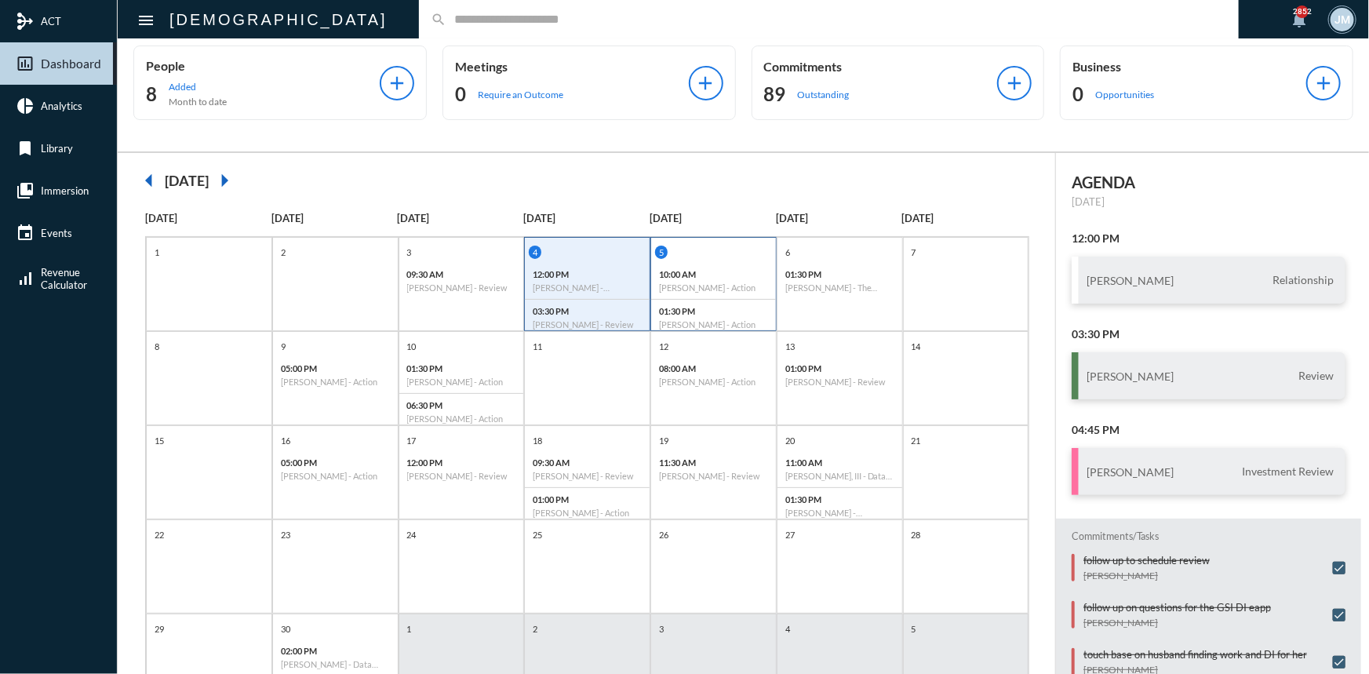
click at [711, 263] on div "10:00 AM [PERSON_NAME] - Action" at bounding box center [713, 281] width 125 height 37
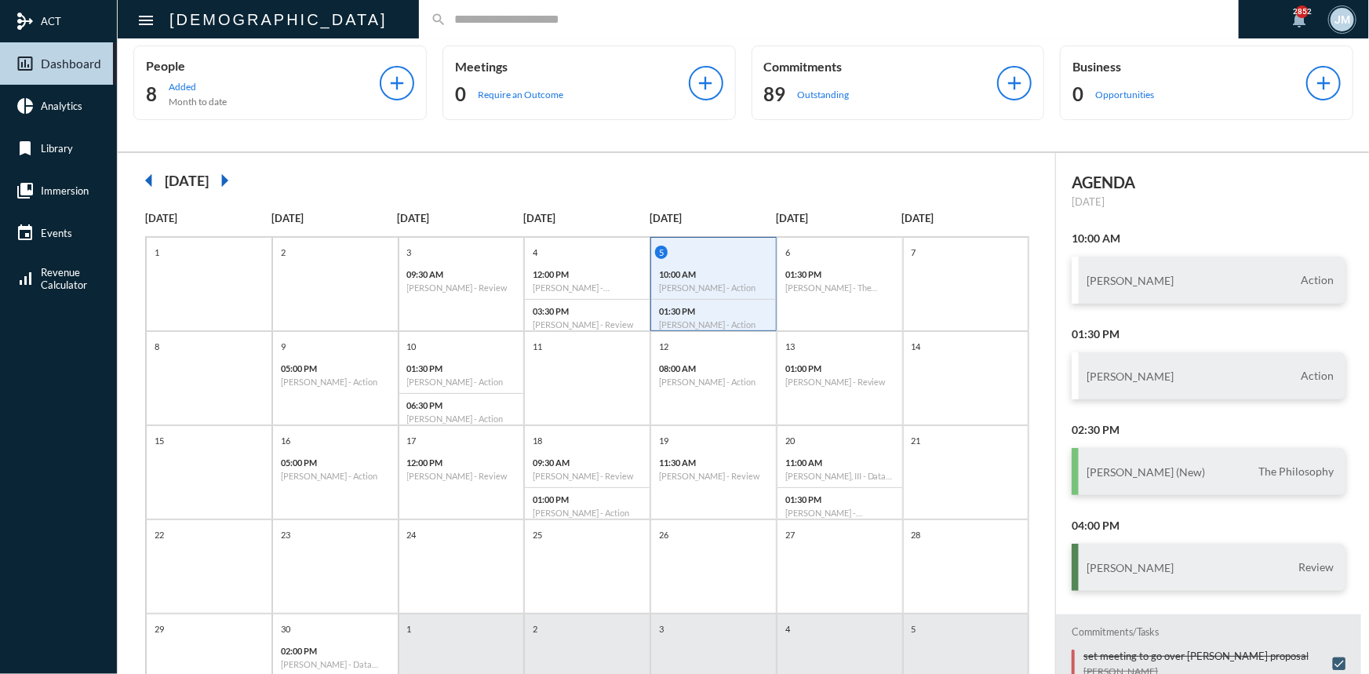
click at [240, 182] on mat-icon "arrow_right" at bounding box center [224, 180] width 31 height 31
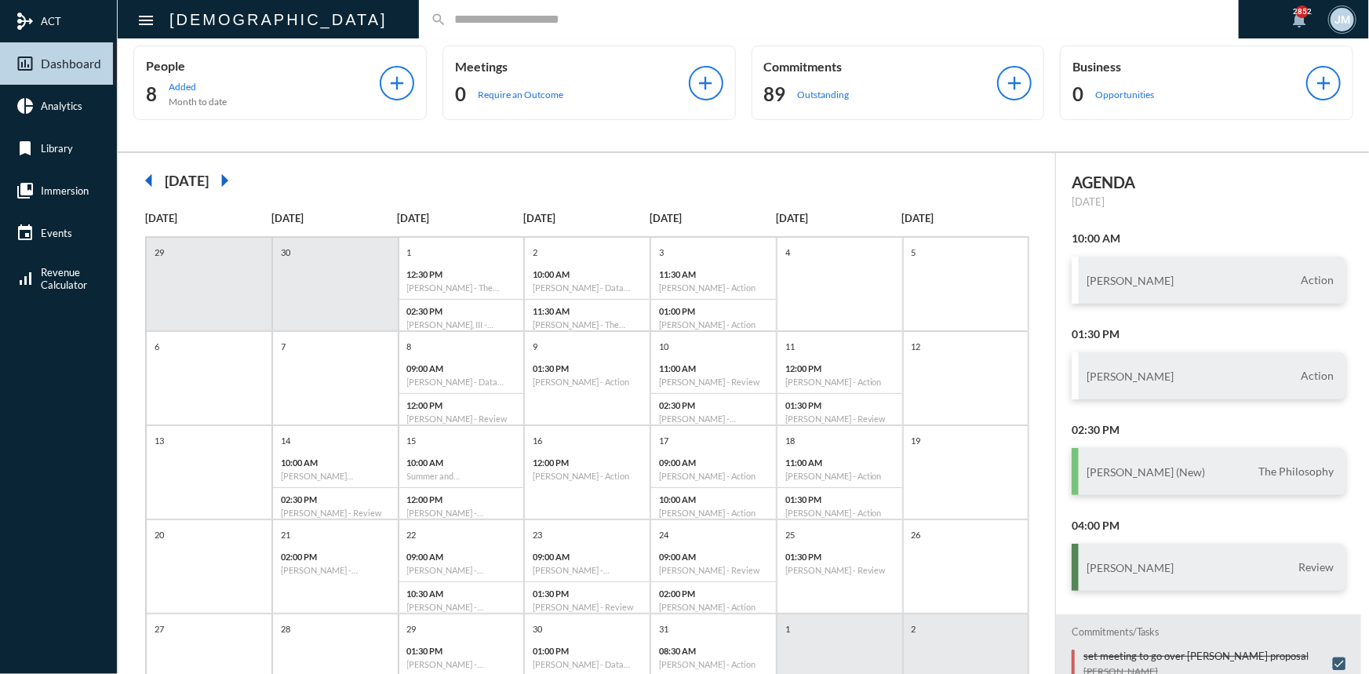
click at [240, 180] on mat-icon "arrow_right" at bounding box center [224, 180] width 31 height 31
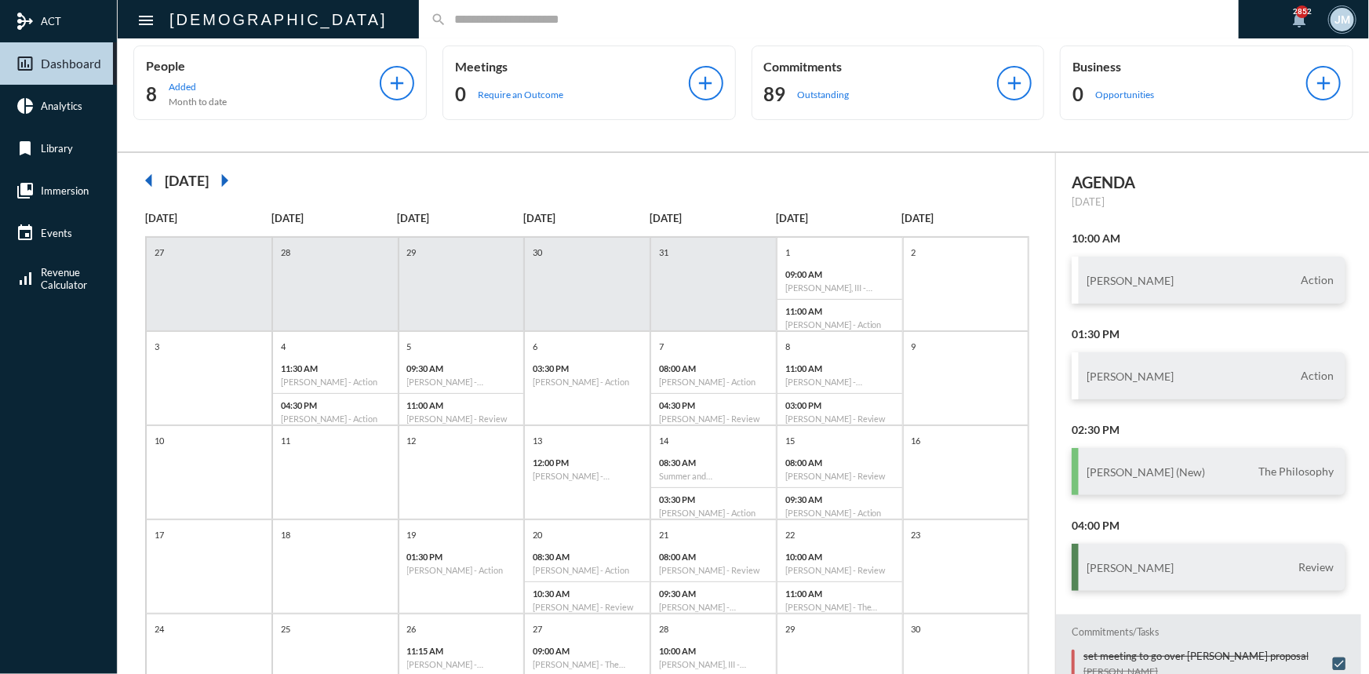
click at [240, 180] on mat-icon "arrow_right" at bounding box center [224, 180] width 31 height 31
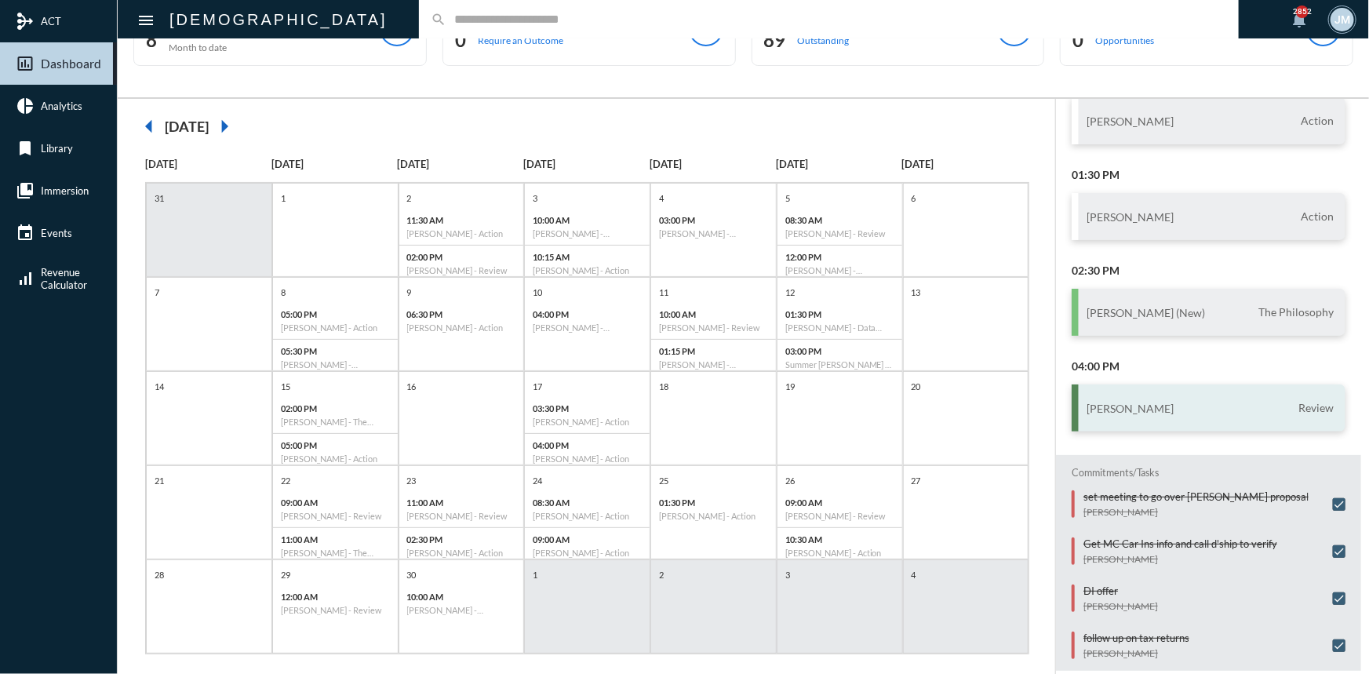
scroll to position [81, 0]
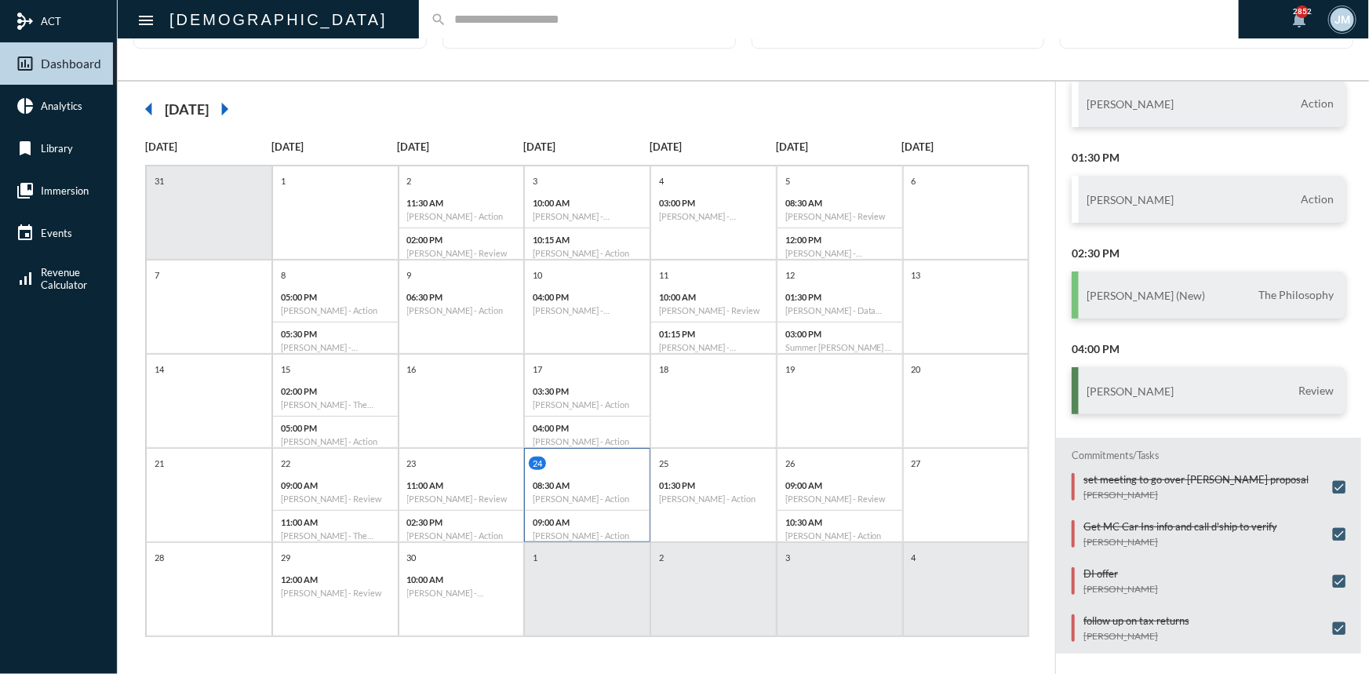
click at [613, 477] on div "08:30 AM [PERSON_NAME] - Action" at bounding box center [587, 492] width 125 height 37
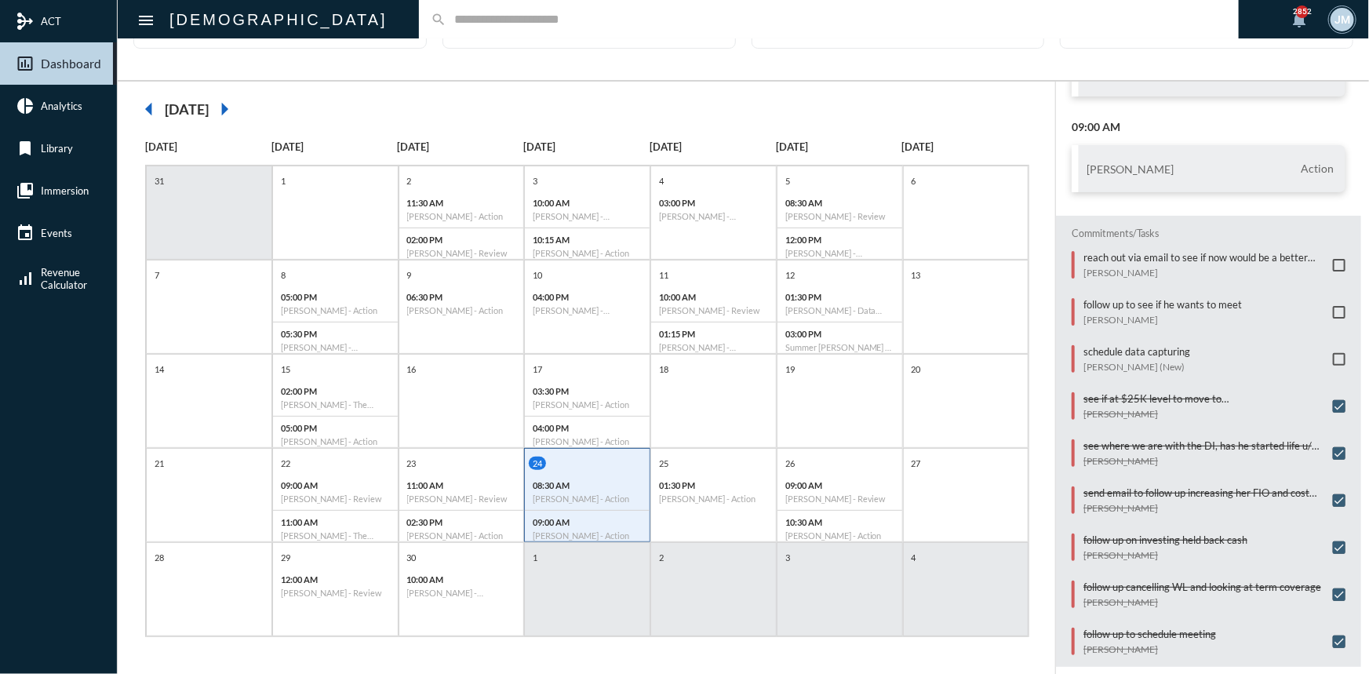
scroll to position [147, 0]
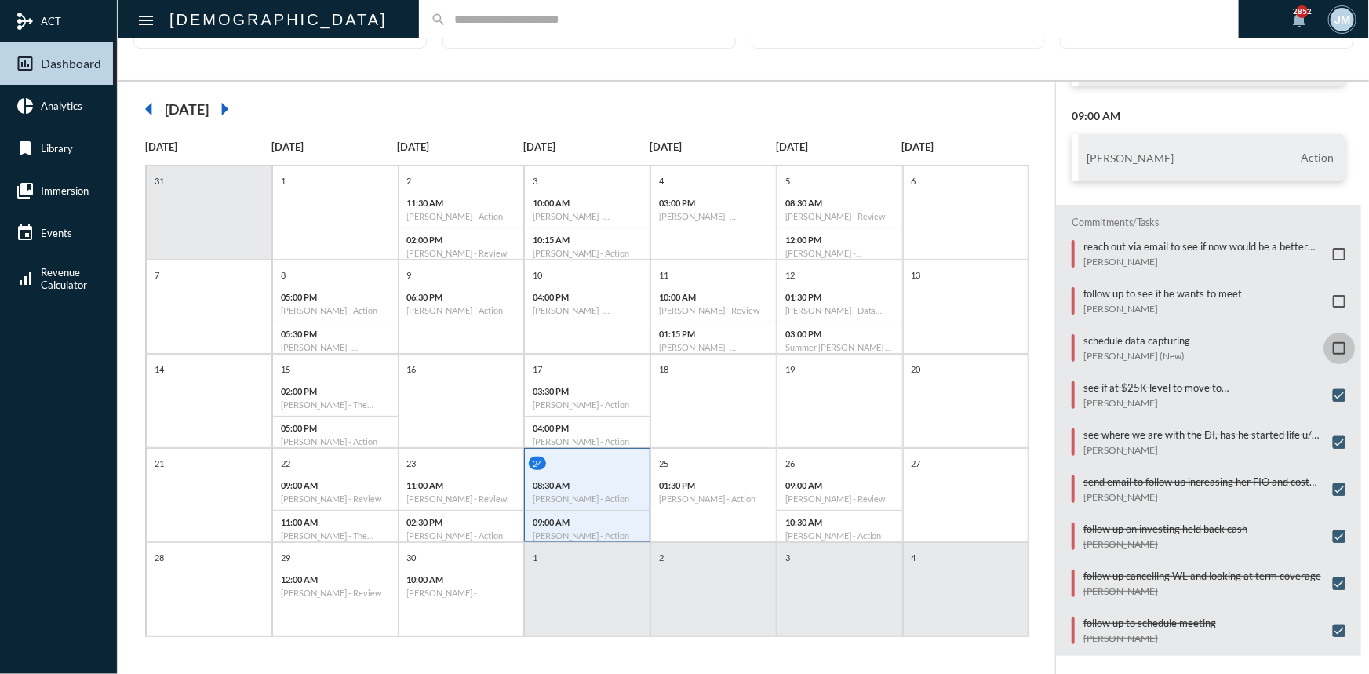
click at [1334, 345] on span at bounding box center [1339, 348] width 13 height 13
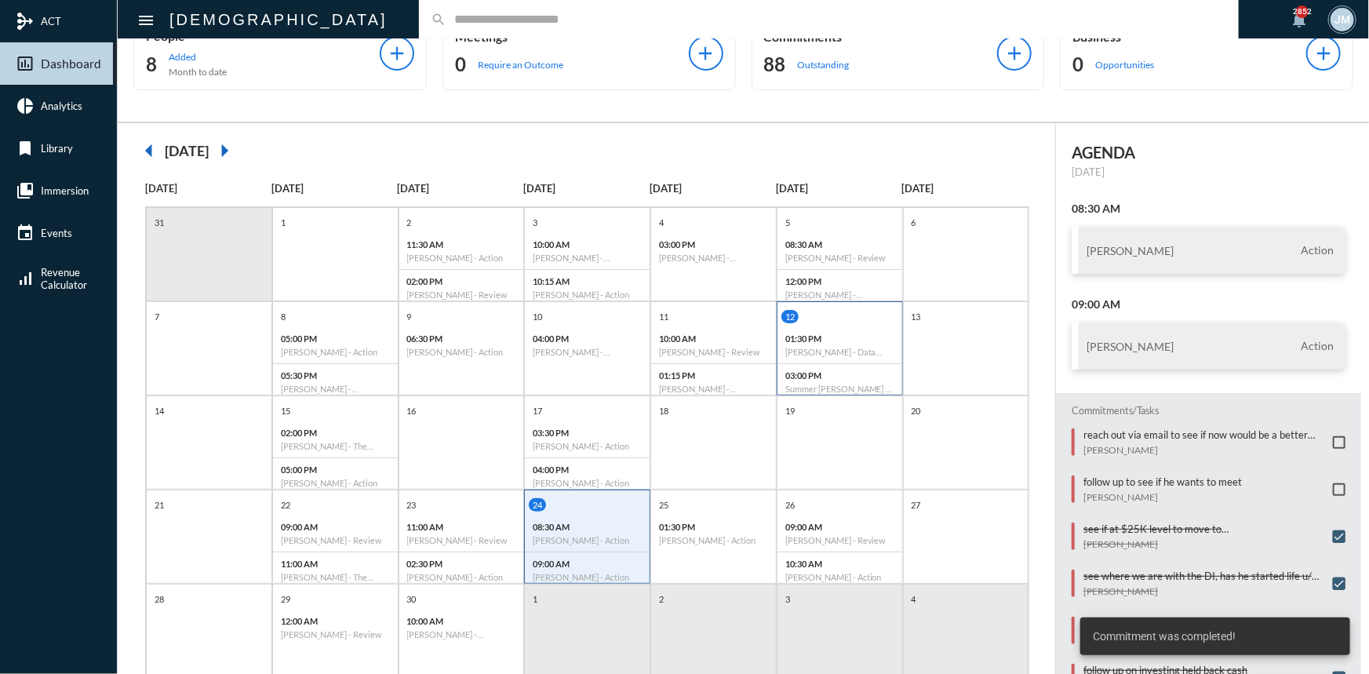
scroll to position [0, 0]
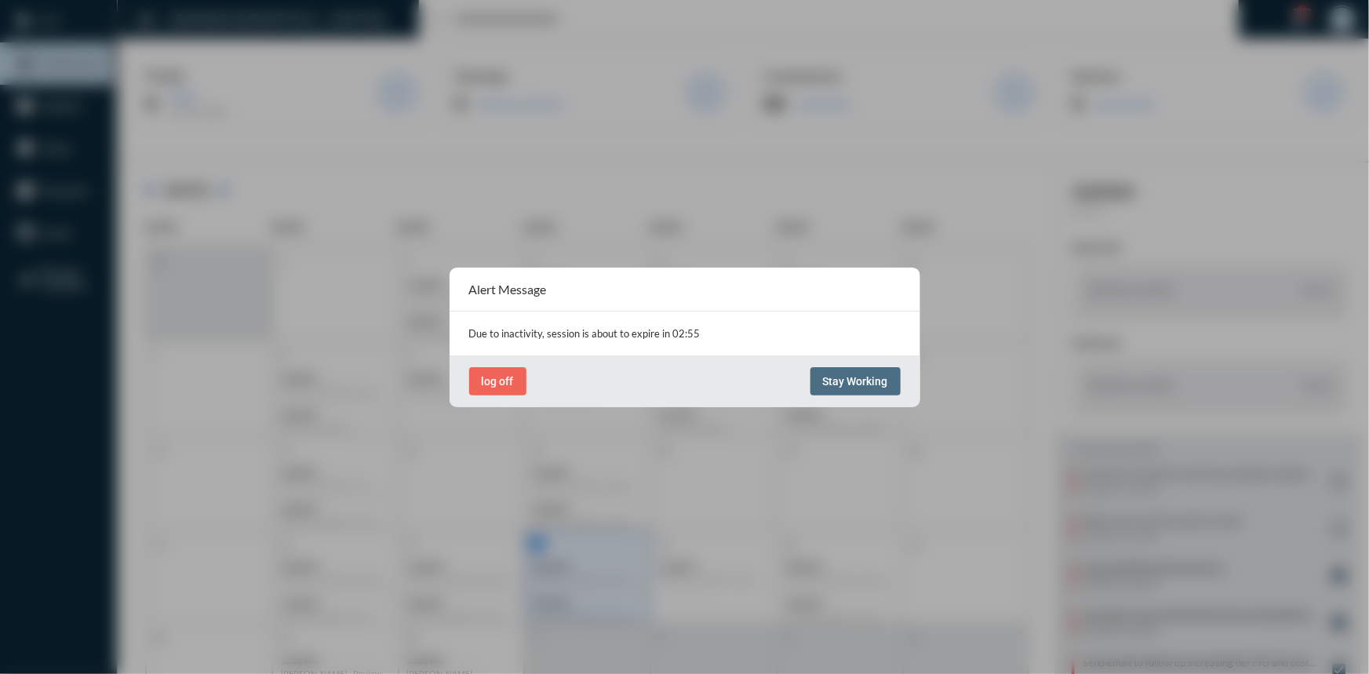
click at [868, 375] on span "Stay Working" at bounding box center [855, 381] width 65 height 13
